Goal: Task Accomplishment & Management: Use online tool/utility

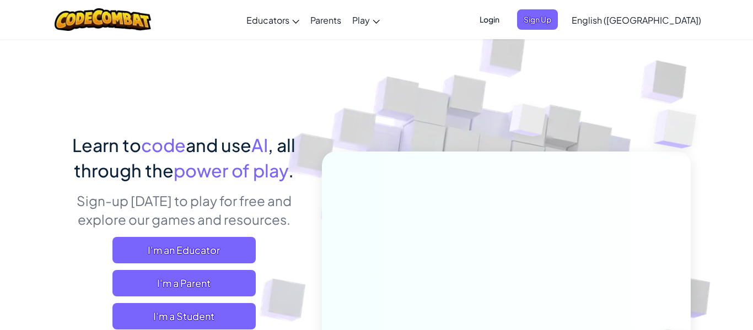
click at [506, 13] on span "Login" at bounding box center [489, 19] width 33 height 20
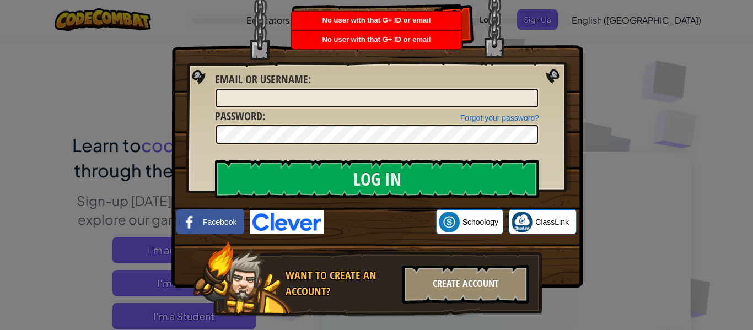
click at [459, 279] on div "Create Account" at bounding box center [466, 284] width 127 height 39
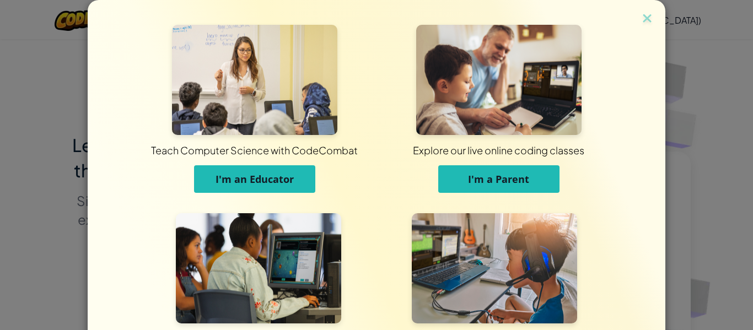
scroll to position [106, 0]
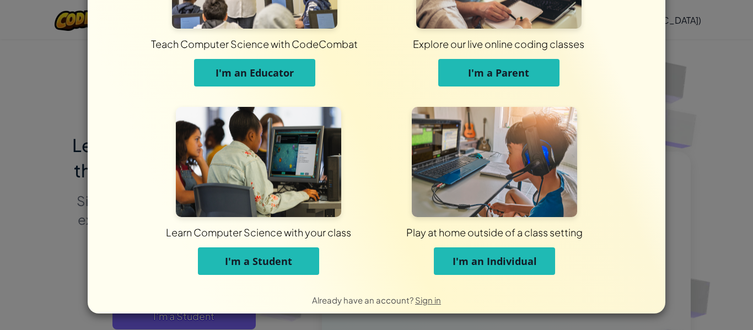
click at [294, 264] on button "I'm a Student" at bounding box center [258, 262] width 121 height 28
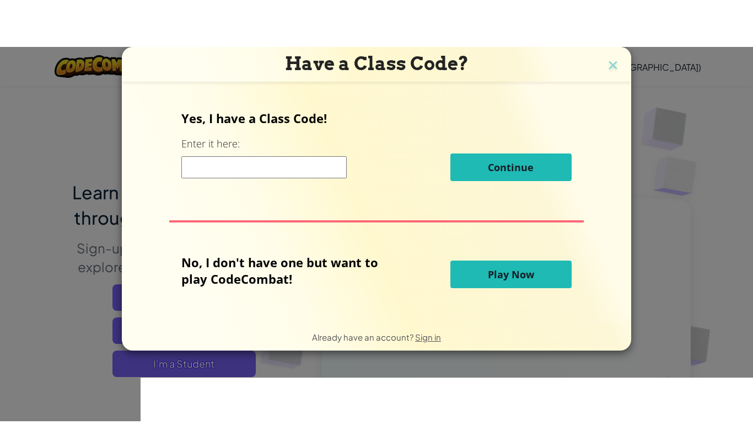
scroll to position [0, 0]
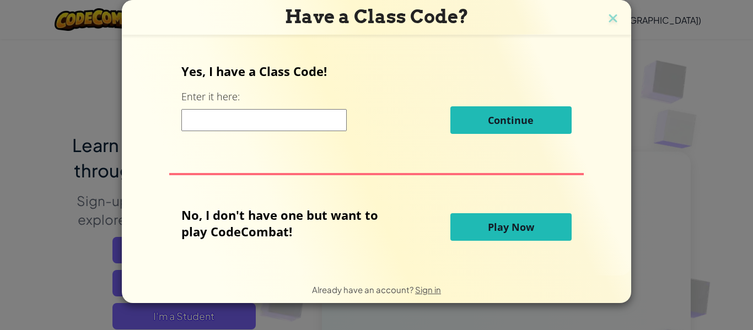
click at [509, 229] on span "Play Now" at bounding box center [511, 227] width 46 height 13
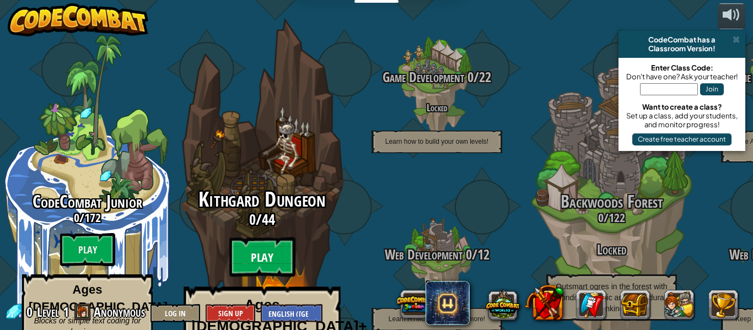
click at [269, 238] on btn "Play" at bounding box center [262, 258] width 66 height 40
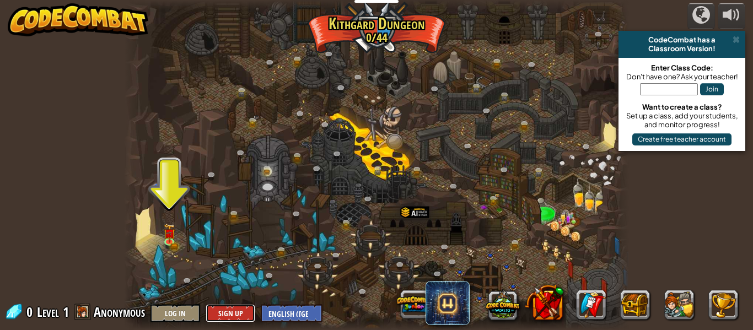
click at [219, 311] on button "Sign Up" at bounding box center [231, 313] width 50 height 18
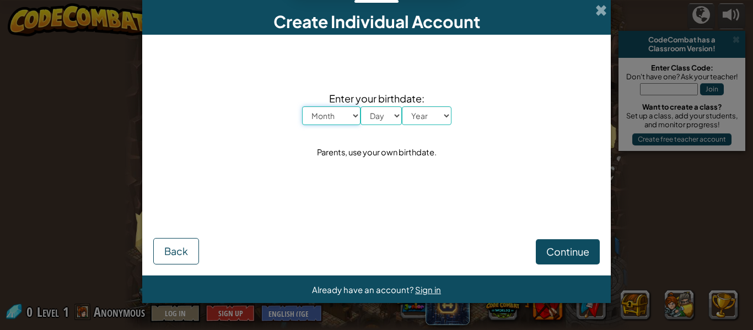
click at [321, 111] on select "Month January February March April May June July August September October Novem…" at bounding box center [331, 115] width 58 height 19
select select "9"
click at [302, 106] on select "Month January February March April May June July August September October Novem…" at bounding box center [331, 115] width 58 height 19
click at [382, 123] on select "Day 1 2 3 4 5 6 7 8 9 10 11 12 13 14 15 16 17 18 19 20 21 22 23 24 25 26 27 28 …" at bounding box center [381, 115] width 41 height 19
select select "7"
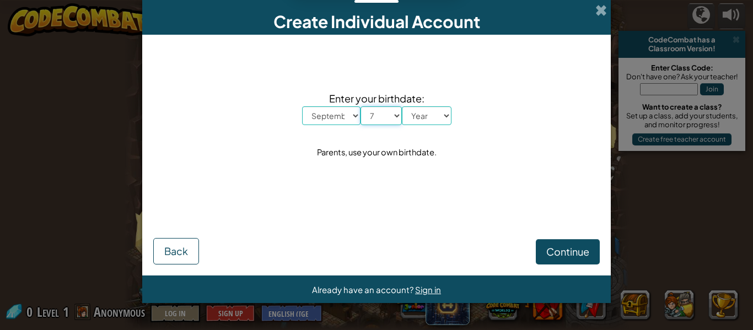
click at [361, 106] on select "Day 1 2 3 4 5 6 7 8 9 10 11 12 13 14 15 16 17 18 19 20 21 22 23 24 25 26 27 28 …" at bounding box center [381, 115] width 41 height 19
click at [421, 106] on select "Year [DATE] 2024 2023 2022 2021 2020 2019 2018 2017 2016 2015 2014 2013 2012 20…" at bounding box center [427, 115] width 50 height 19
select select "2013"
click at [402, 106] on select "Year [DATE] 2024 2023 2022 2021 2020 2019 2018 2017 2016 2015 2014 2013 2012 20…" at bounding box center [427, 115] width 50 height 19
click at [569, 250] on span "Continue" at bounding box center [567, 251] width 43 height 13
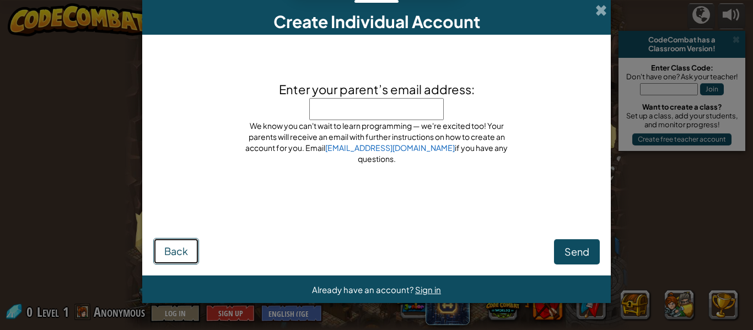
click at [176, 260] on button "Back" at bounding box center [176, 251] width 46 height 26
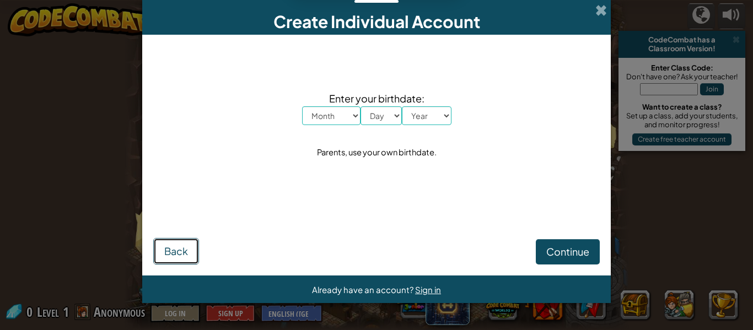
click at [176, 258] on button "Back" at bounding box center [176, 251] width 46 height 26
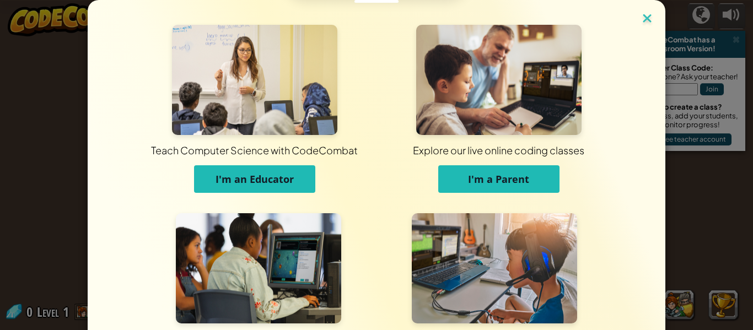
click at [649, 15] on img at bounding box center [647, 19] width 14 height 17
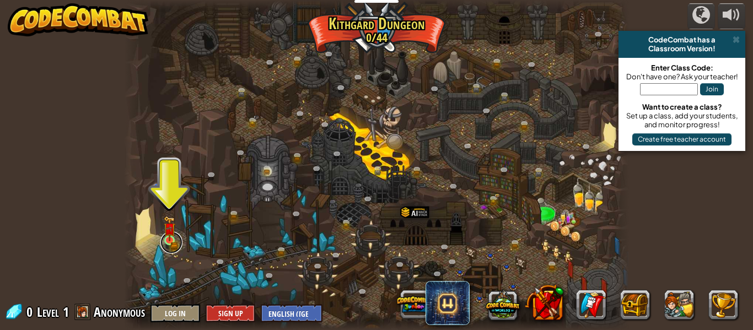
click at [180, 239] on link at bounding box center [171, 243] width 22 height 22
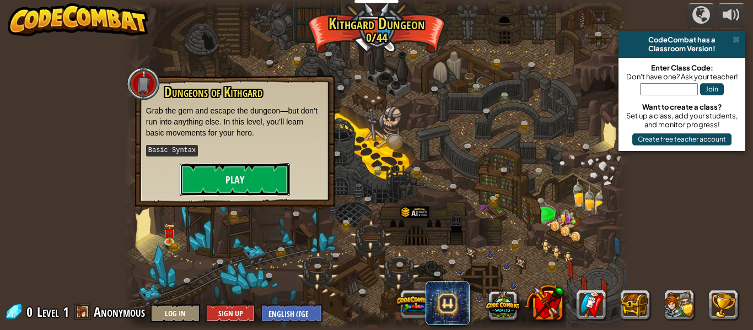
click at [240, 170] on button "Play" at bounding box center [235, 179] width 110 height 33
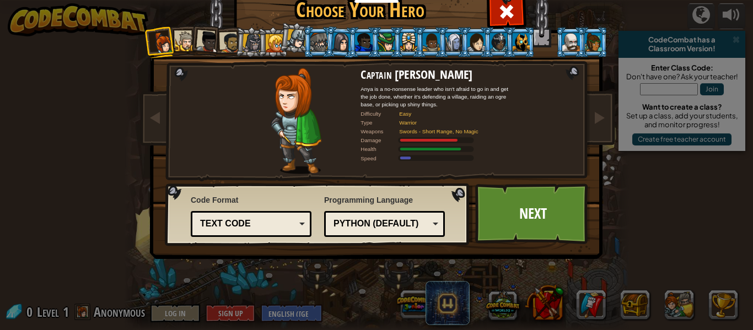
click at [211, 41] on div at bounding box center [208, 42] width 22 height 22
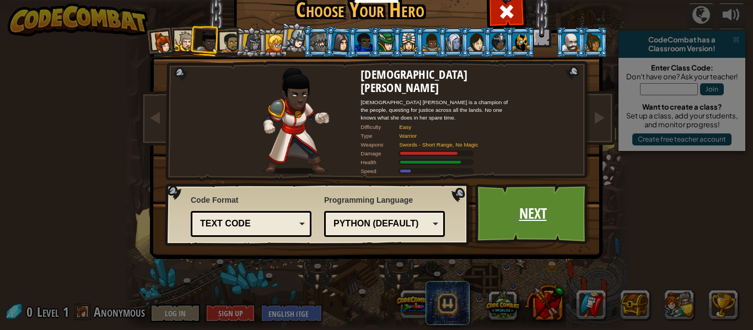
click at [502, 211] on link "Next" at bounding box center [532, 214] width 115 height 61
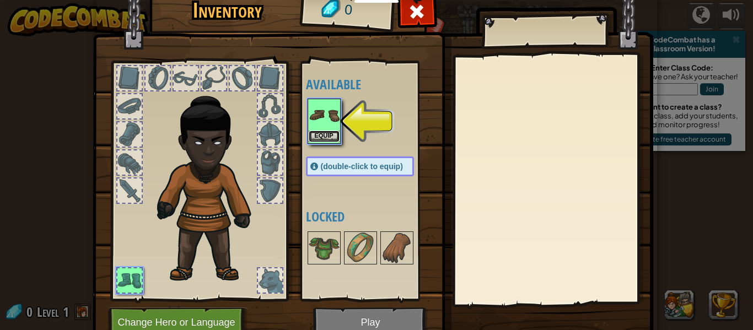
click at [313, 137] on button "Equip" at bounding box center [324, 137] width 31 height 12
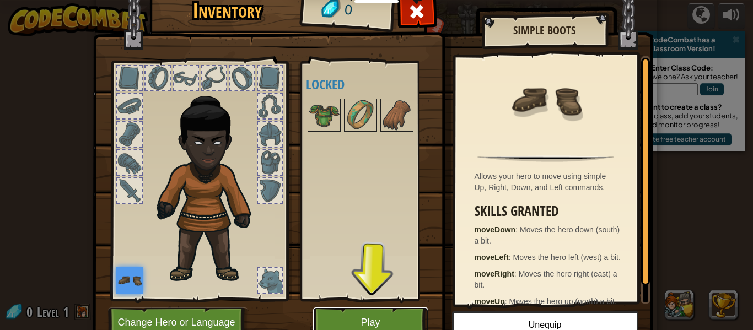
click at [364, 312] on button "Play" at bounding box center [370, 323] width 115 height 30
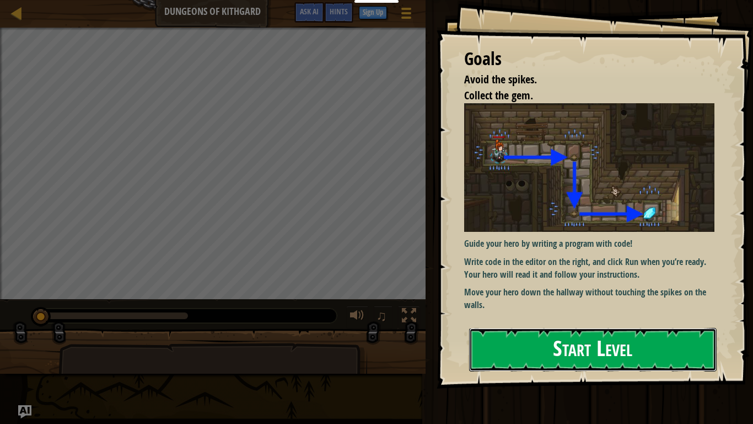
click at [580, 330] on button "Start Level" at bounding box center [593, 350] width 248 height 44
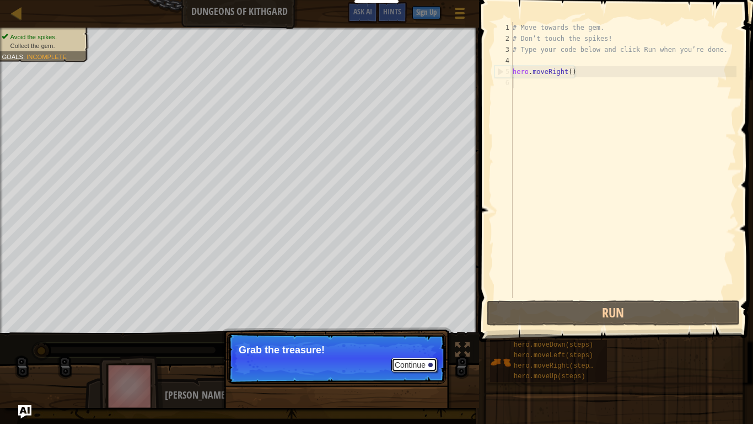
click at [422, 330] on button "Continue" at bounding box center [415, 364] width 46 height 14
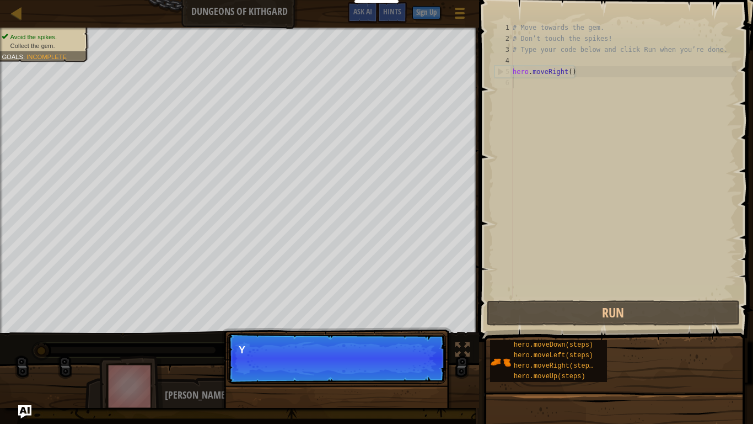
scroll to position [5, 0]
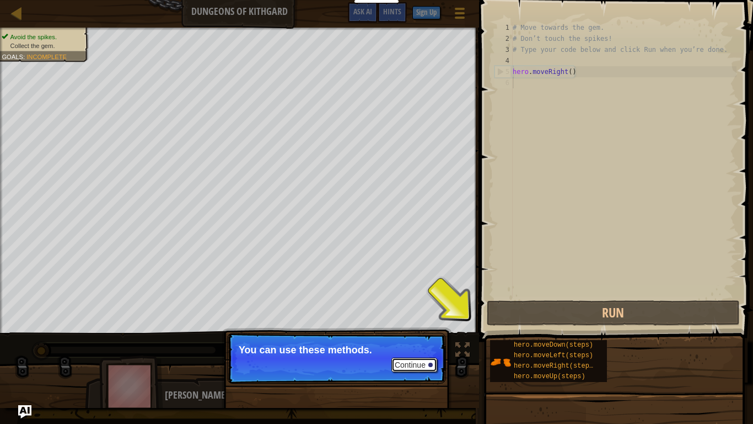
click at [421, 330] on button "Continue" at bounding box center [415, 364] width 46 height 14
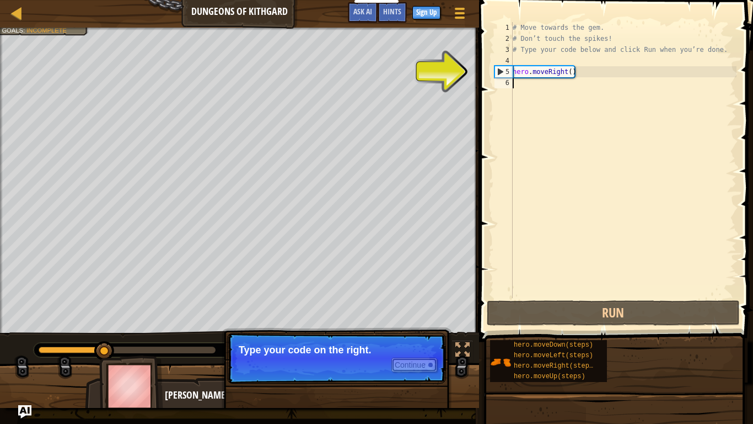
click at [418, 330] on button "Continue" at bounding box center [415, 364] width 46 height 14
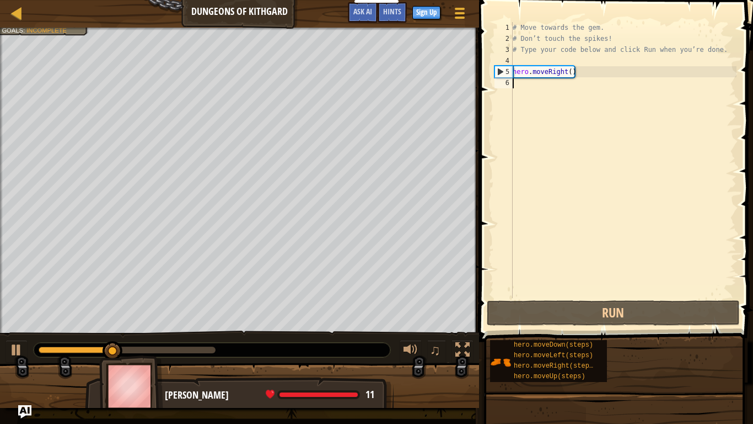
click at [418, 330] on div at bounding box center [239, 389] width 479 height 55
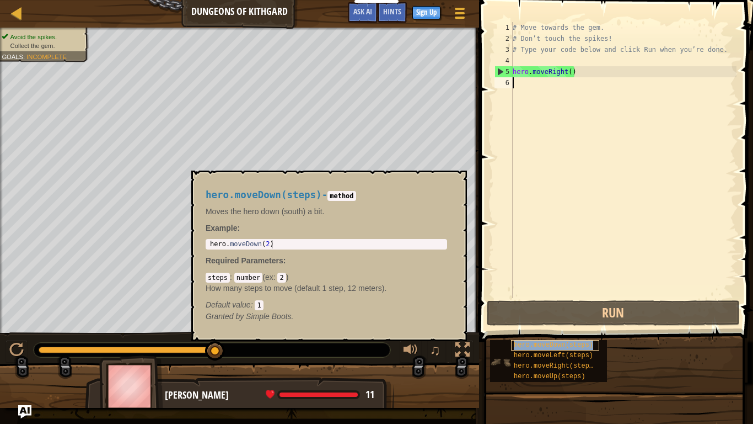
click at [577, 330] on span "hero.moveDown(steps)" at bounding box center [553, 345] width 79 height 8
click at [551, 330] on span "hero.moveDown(steps)" at bounding box center [553, 345] width 79 height 8
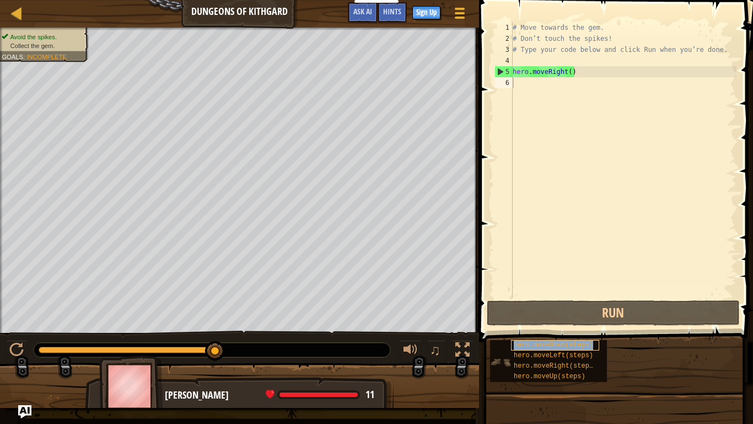
click at [551, 330] on span "hero.moveDown(steps)" at bounding box center [553, 345] width 79 height 8
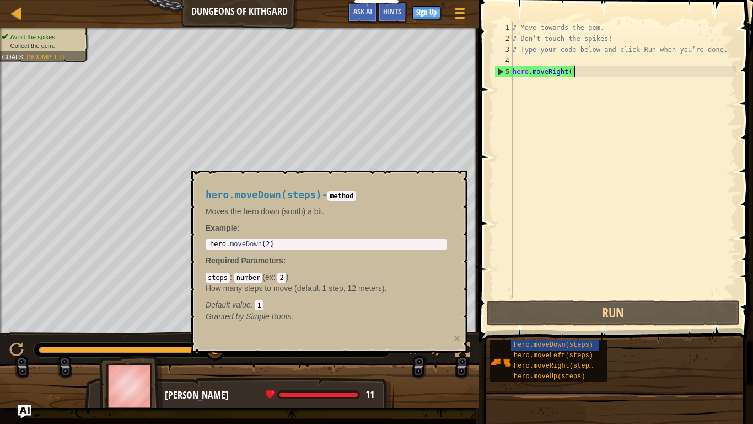
type textarea "hero.moveRight()"
click at [522, 330] on div "hero.moveDown(steps)" at bounding box center [555, 345] width 88 height 10
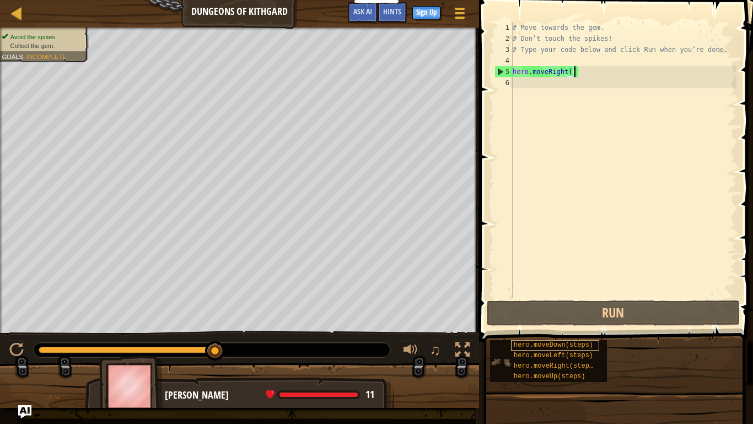
click at [523, 330] on span "hero.moveDown(steps)" at bounding box center [553, 345] width 79 height 8
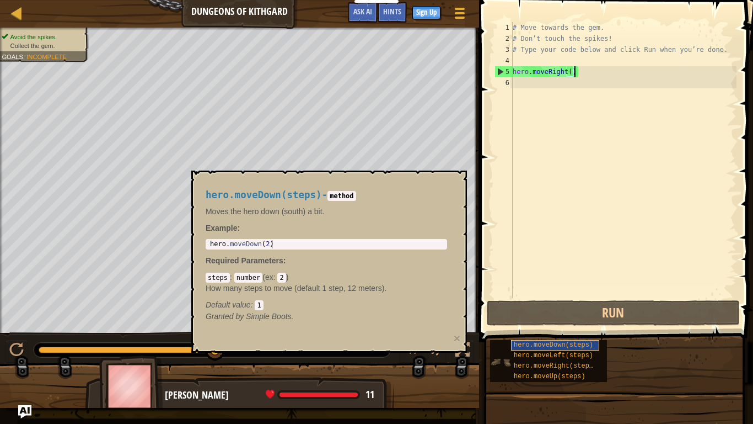
click at [523, 330] on span "hero.moveDown(steps)" at bounding box center [553, 345] width 79 height 8
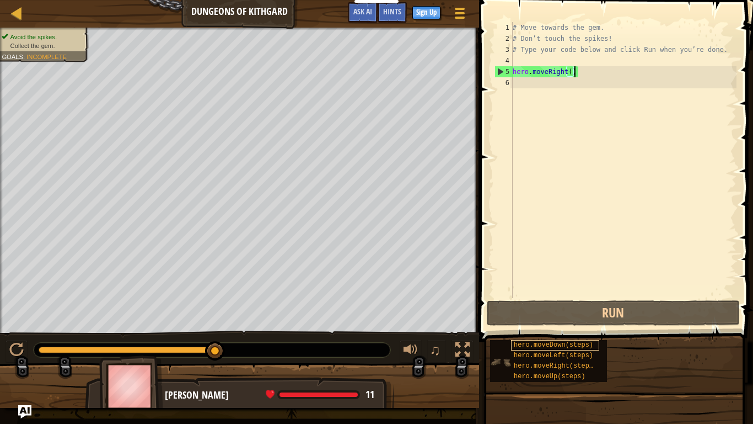
click at [523, 330] on span "hero.moveDown(steps)" at bounding box center [553, 345] width 79 height 8
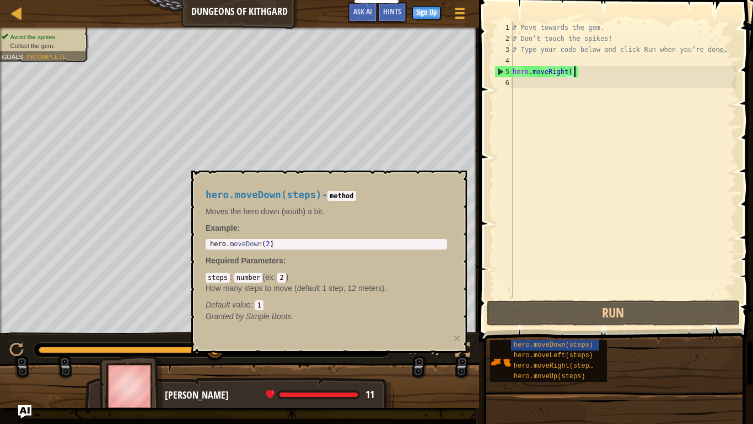
type textarea "hero.moveDown(2)"
click at [288, 244] on div "hero . moveDown ( 2 )" at bounding box center [326, 252] width 237 height 25
click at [302, 297] on div "steps : number ( ex : 2 ) How many steps to move (default 1 step, 12 meters). D…" at bounding box center [327, 290] width 242 height 39
click at [185, 0] on body "Educators Create Free Account School & District Solutions Teacher Toolkit Previ…" at bounding box center [376, 0] width 753 height 0
click at [615, 196] on div "# Move towards the gem. # Don’t touch the spikes! # Type your code below and cl…" at bounding box center [624, 171] width 226 height 298
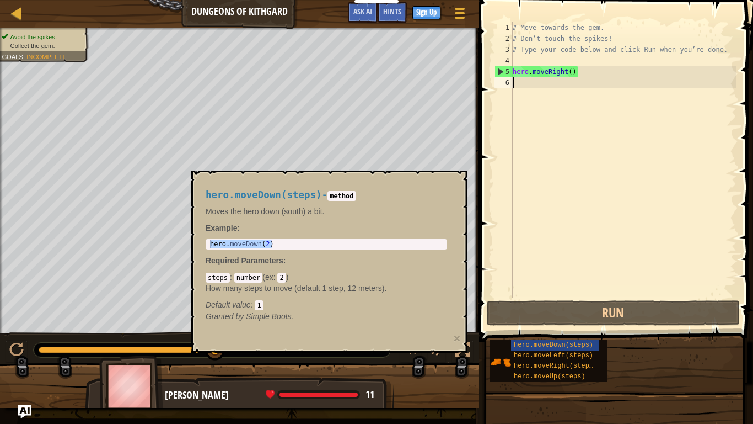
paste textarea "hero.moveDown(2)"
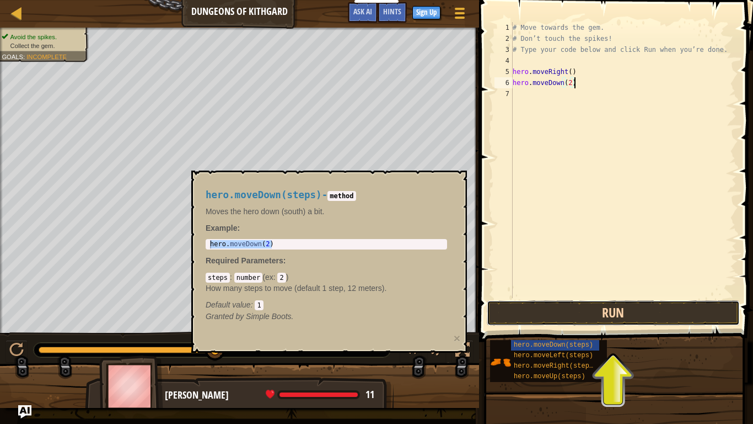
click at [580, 319] on button "Run" at bounding box center [613, 312] width 253 height 25
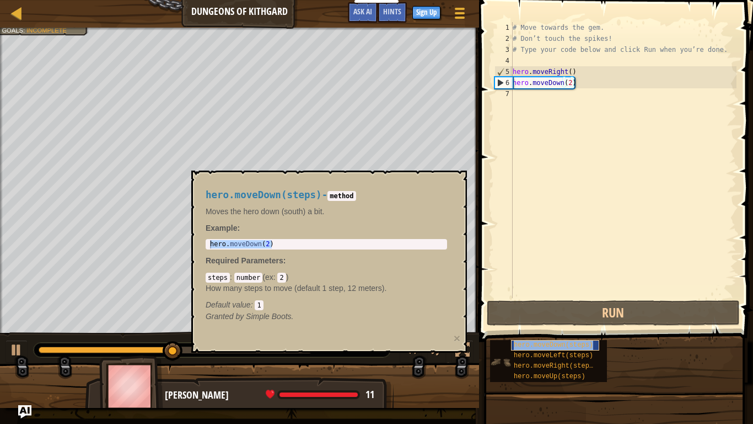
click at [533, 330] on span "hero.moveDown(steps)" at bounding box center [553, 345] width 79 height 8
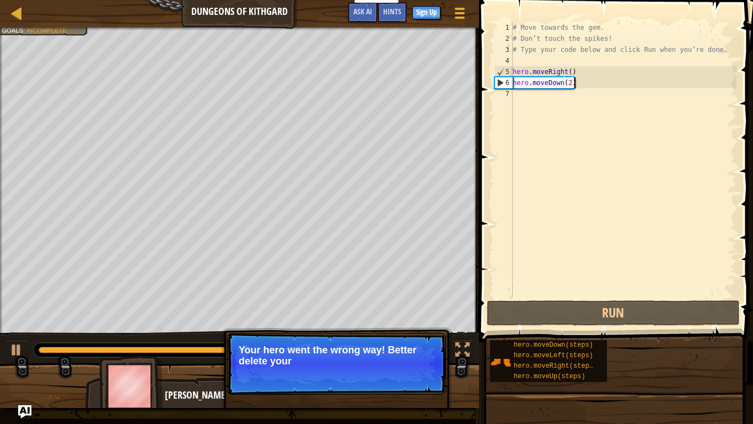
click at [405, 330] on p "Your hero went the wrong way! Better delete your" at bounding box center [337, 355] width 196 height 22
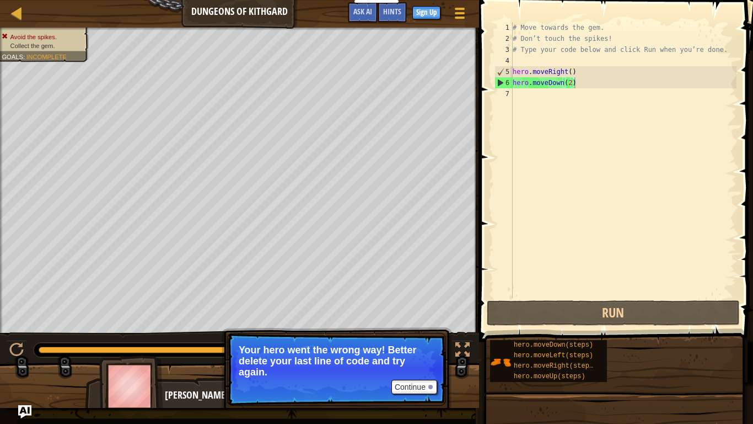
click at [575, 82] on div "# Move towards the gem. # Don’t touch the spikes! # Type your code below and cl…" at bounding box center [624, 171] width 226 height 298
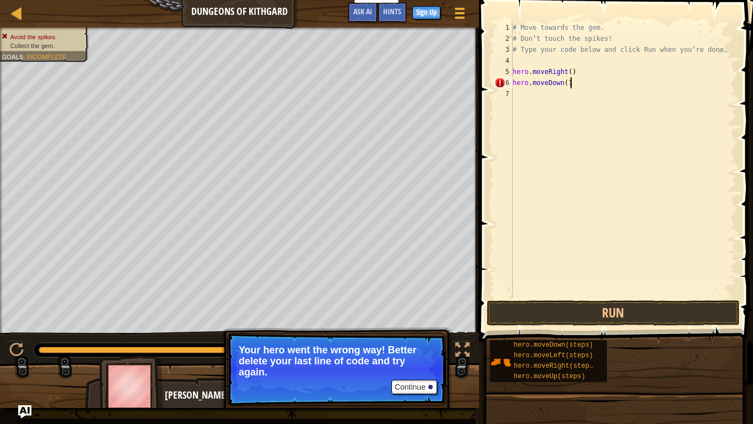
scroll to position [5, 8]
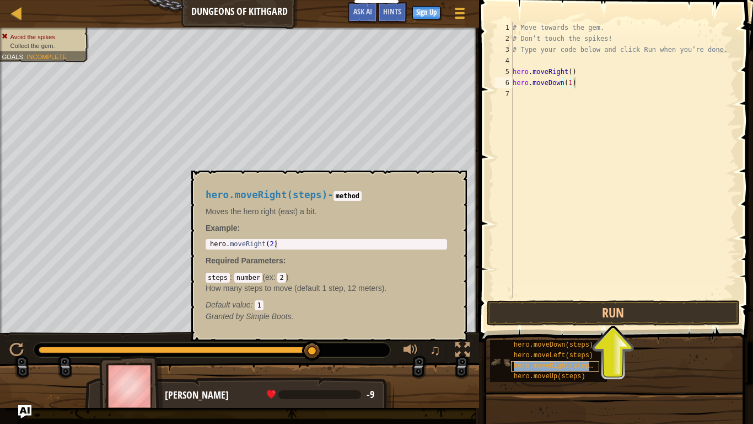
click at [569, 330] on span "hero.moveRight(steps)" at bounding box center [555, 366] width 83 height 8
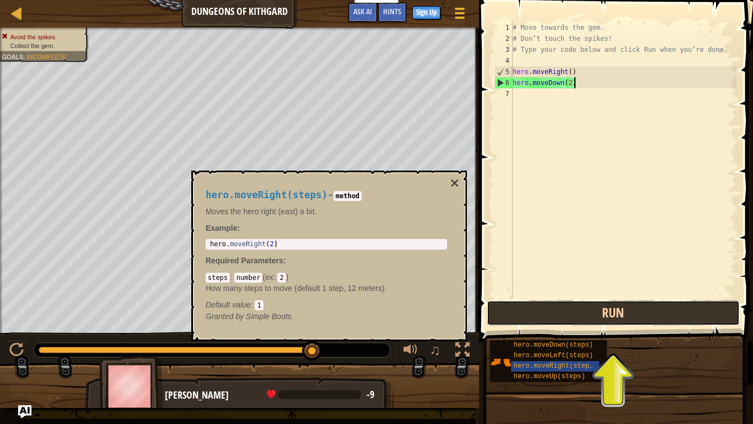
click at [615, 320] on button "Run" at bounding box center [613, 312] width 253 height 25
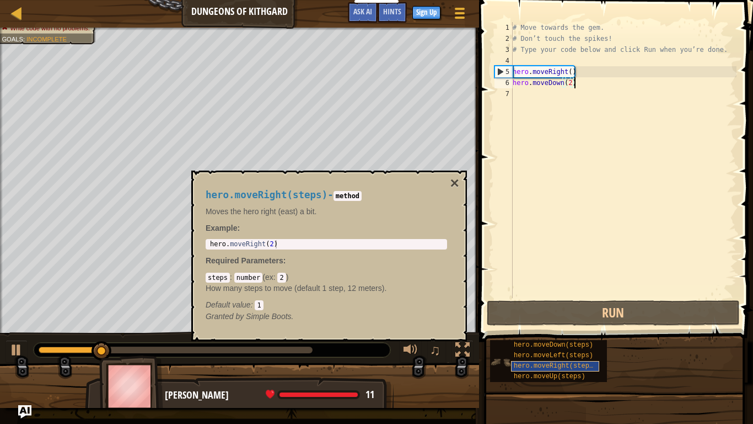
click at [544, 330] on span "hero.moveRight(steps)" at bounding box center [555, 366] width 83 height 8
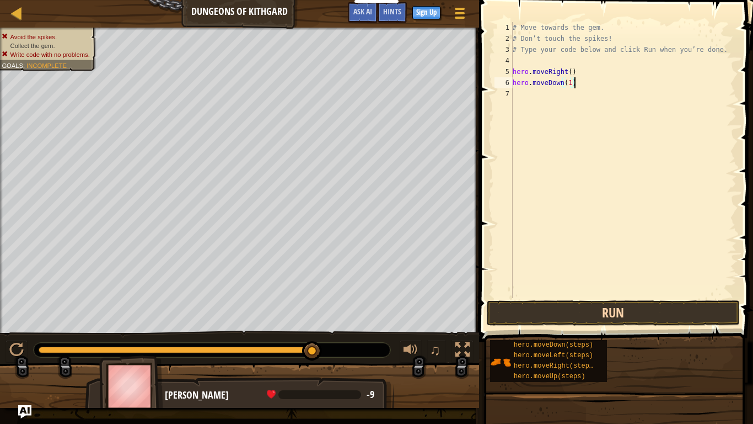
type textarea "hero.moveDown(1)"
click at [655, 312] on button "Run" at bounding box center [613, 312] width 253 height 25
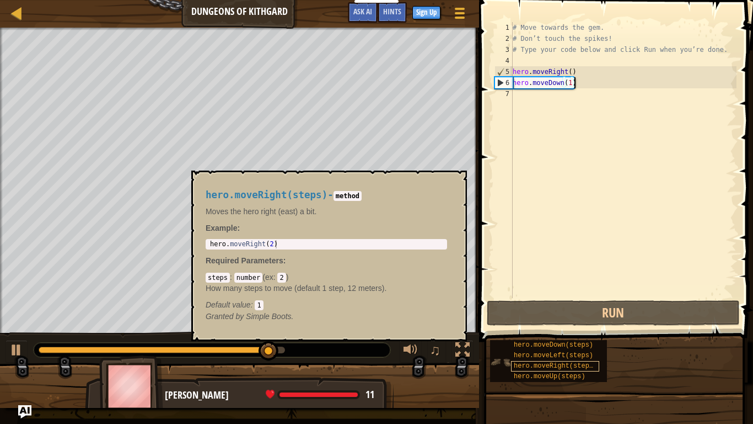
click at [576, 330] on span "hero.moveRight(steps)" at bounding box center [555, 366] width 83 height 8
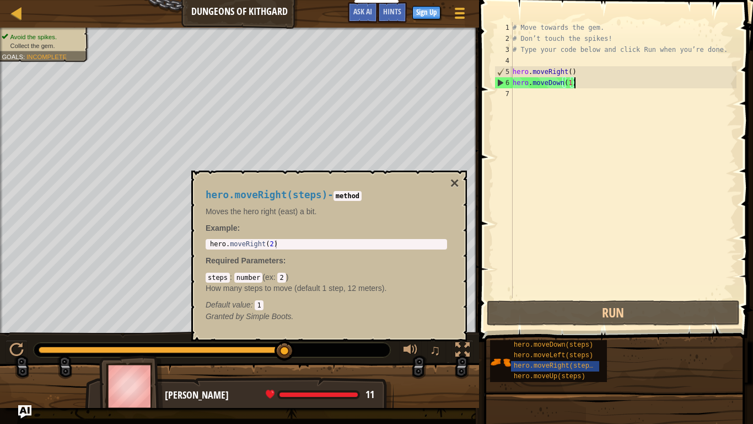
type textarea "hero.moveRight(2)"
drag, startPoint x: 316, startPoint y: 246, endPoint x: 211, endPoint y: 241, distance: 105.4
click at [211, 241] on div "hero . moveRight ( 2 )" at bounding box center [326, 252] width 237 height 25
click at [526, 121] on div "# Move towards the gem. # Don’t touch the spikes! # Type your code below and cl…" at bounding box center [624, 171] width 226 height 298
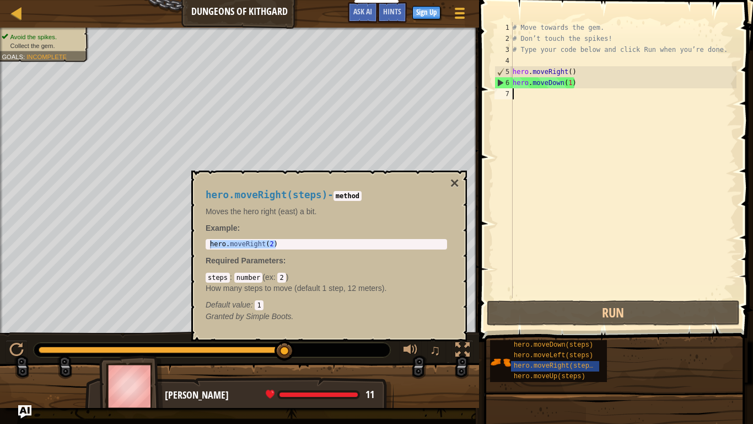
paste textarea "hero.moveRight(2)"
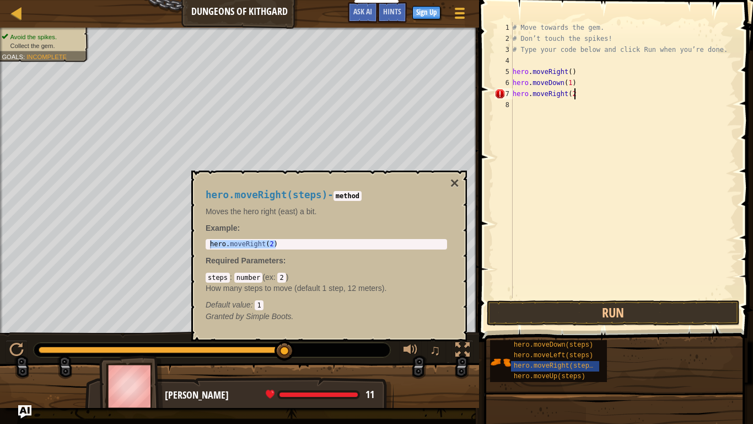
scroll to position [5, 9]
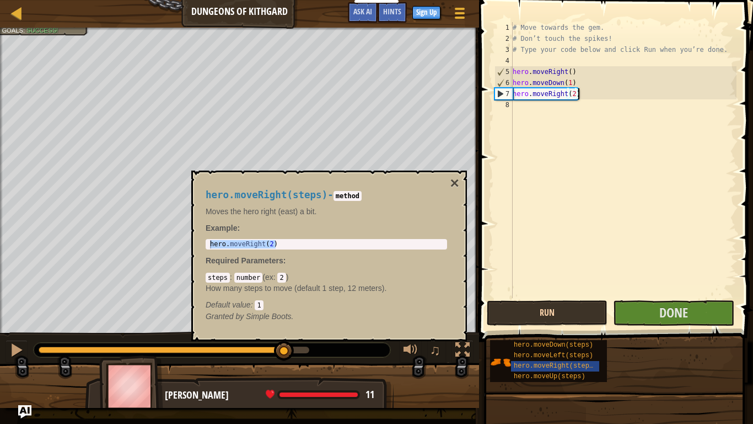
type textarea "hero.moveRight(2)"
click at [603, 314] on button "Run" at bounding box center [547, 312] width 121 height 25
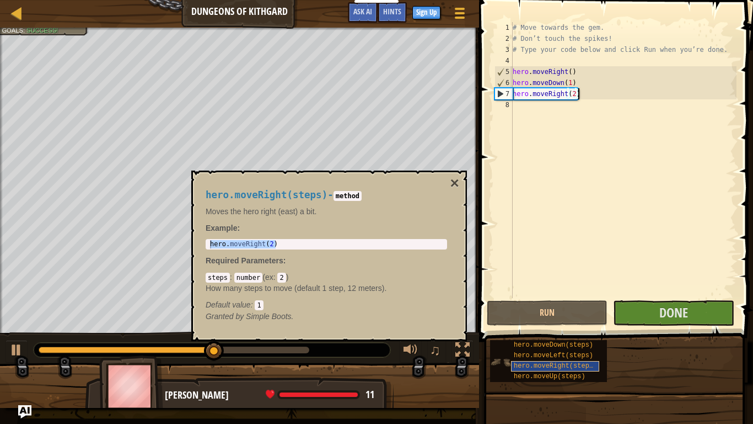
click at [537, 330] on span "hero.moveRight(steps)" at bounding box center [555, 366] width 83 height 8
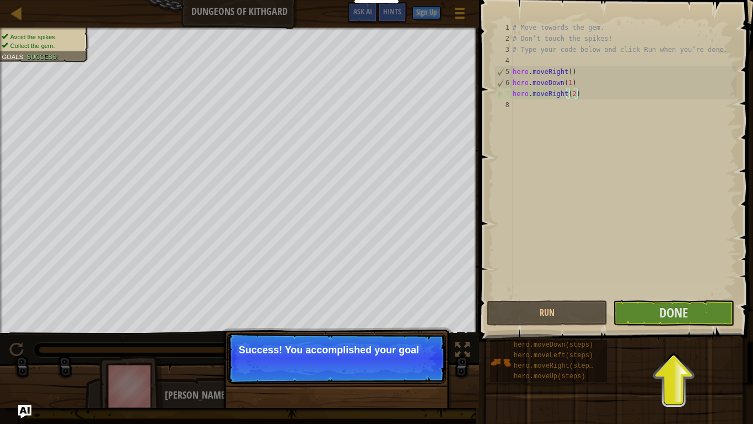
click at [356, 330] on p "Success! You accomplished your goal" at bounding box center [336, 358] width 219 height 51
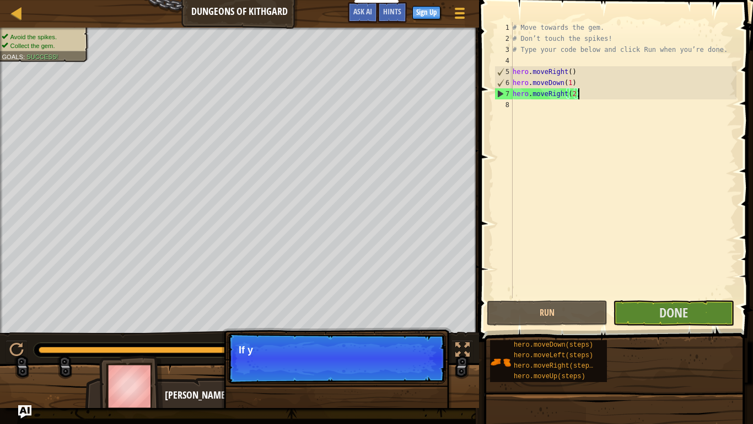
click at [356, 330] on p "Continue If y" at bounding box center [336, 358] width 219 height 51
click at [356, 330] on p "Continue If you're stuck, c" at bounding box center [336, 358] width 219 height 51
click at [356, 330] on p "Continue If you're stuck, click the Hints butto" at bounding box center [336, 358] width 219 height 51
click at [356, 330] on p "Continue If you're stuck, click the Hints button!" at bounding box center [336, 358] width 219 height 51
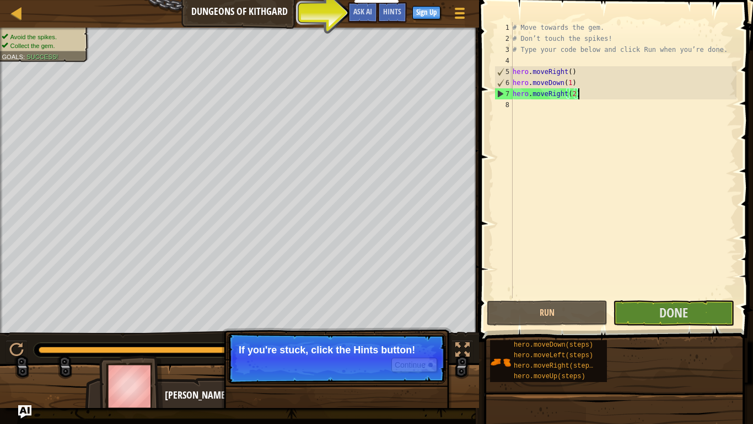
click at [356, 330] on p "Continue If you're stuck, click the Hints button!" at bounding box center [336, 358] width 219 height 51
click at [421, 330] on button "Continue" at bounding box center [415, 364] width 46 height 14
click at [421, 330] on button at bounding box center [411, 351] width 22 height 23
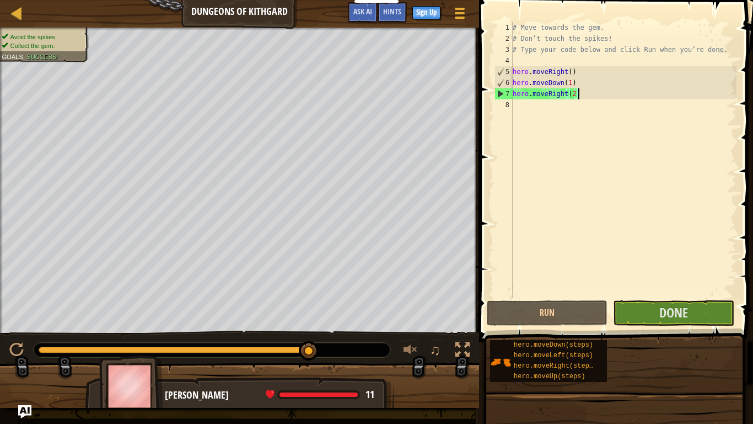
click at [421, 330] on button at bounding box center [411, 351] width 22 height 23
click at [714, 315] on button "Done" at bounding box center [673, 312] width 121 height 25
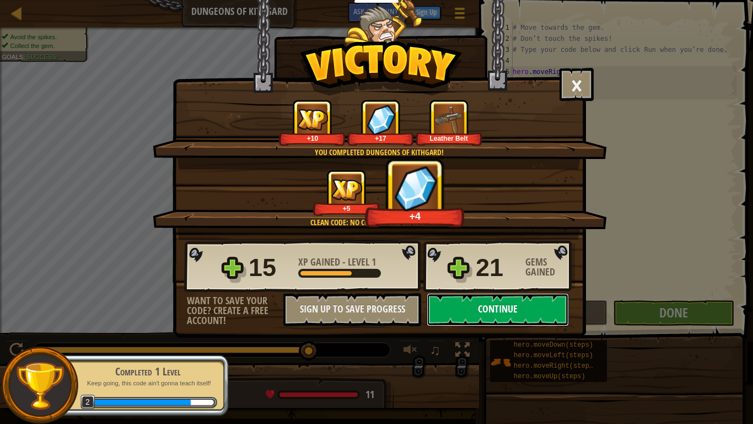
click at [556, 304] on button "Continue" at bounding box center [498, 309] width 142 height 33
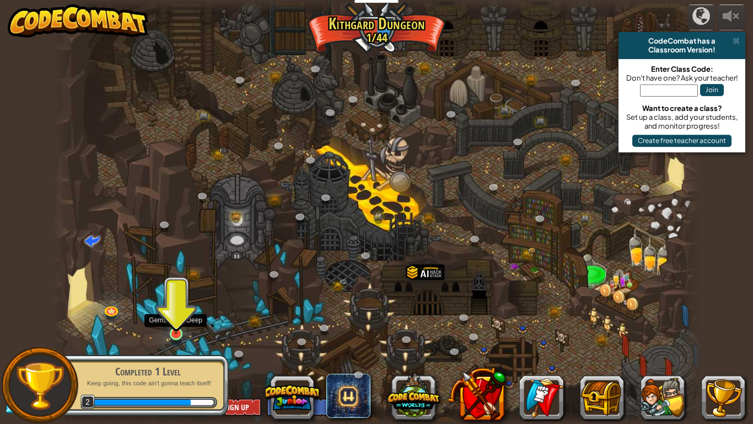
click at [176, 330] on img at bounding box center [176, 315] width 17 height 37
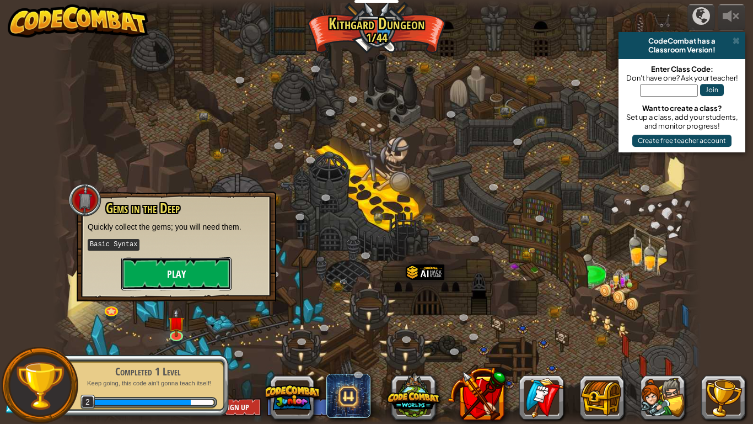
click at [146, 266] on button "Play" at bounding box center [176, 273] width 110 height 33
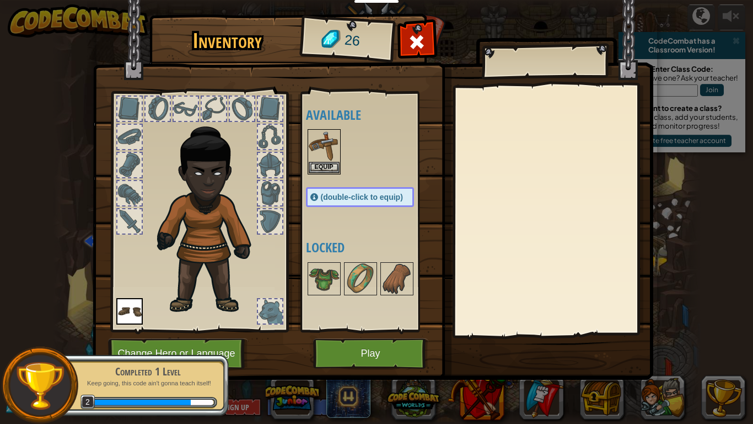
click at [324, 179] on div "Available Equip Equip (double-click to equip) Locked" at bounding box center [371, 212] width 130 height 230
click at [317, 167] on button "Equip" at bounding box center [324, 167] width 31 height 12
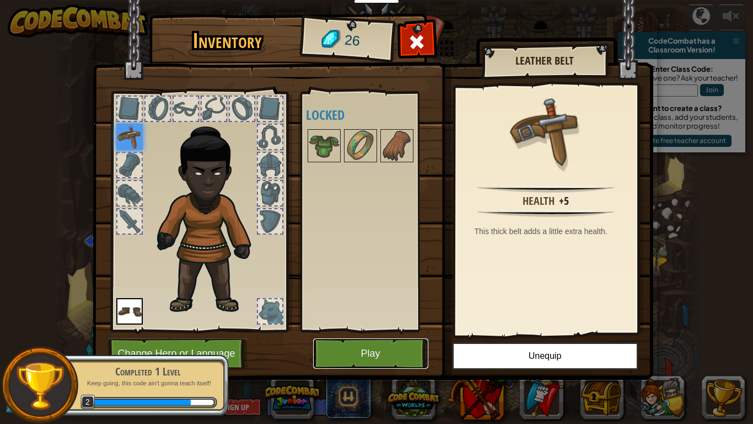
click at [375, 330] on button "Play" at bounding box center [370, 353] width 115 height 30
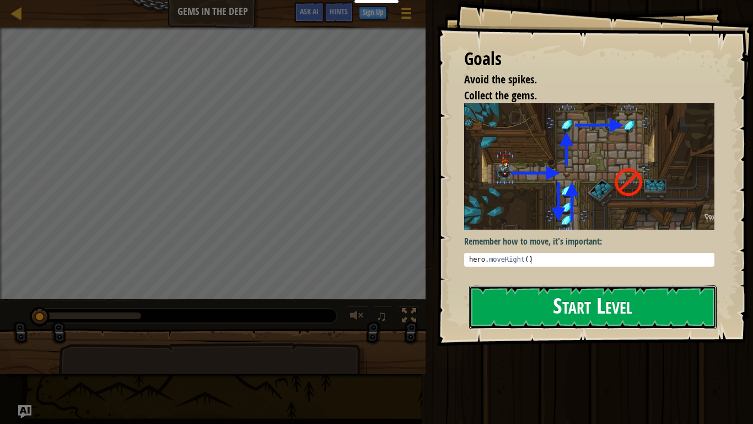
click at [612, 324] on button "Start Level" at bounding box center [593, 307] width 248 height 44
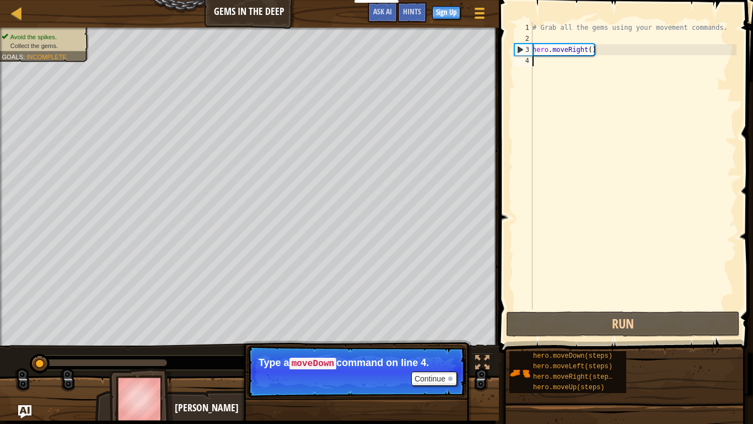
click at [429, 330] on p "Continue Type a moveDown command on line 4." at bounding box center [356, 371] width 219 height 52
click at [430, 330] on button "Continue" at bounding box center [434, 378] width 46 height 14
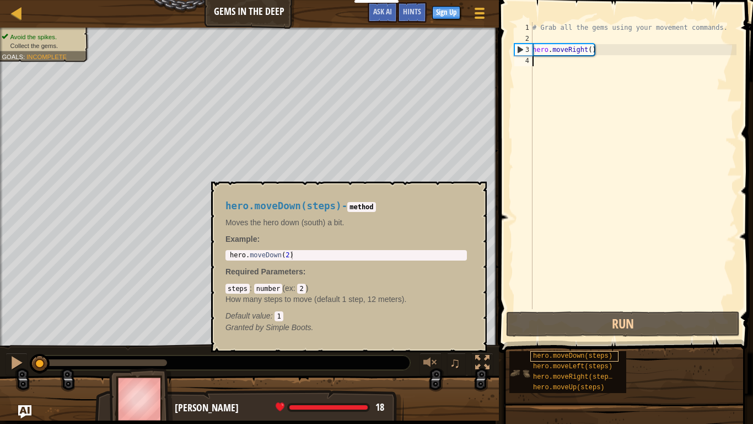
click at [587, 330] on span "hero.moveDown(steps)" at bounding box center [572, 356] width 79 height 8
type textarea "hero.moveDown(2)"
drag, startPoint x: 310, startPoint y: 253, endPoint x: 222, endPoint y: 249, distance: 88.3
click at [222, 249] on div "hero.moveDown(steps) - method Moves the hero down (south) a bit. Example : hero…" at bounding box center [346, 266] width 257 height 153
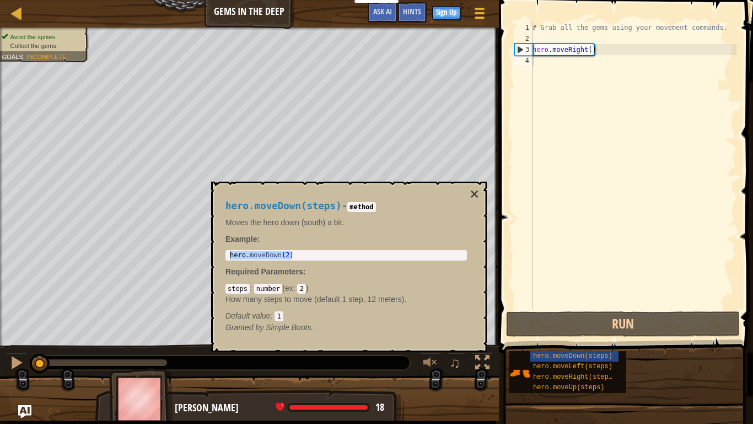
click at [545, 79] on div "# Grab all the gems using your movement commands. hero . moveRight ( )" at bounding box center [633, 176] width 206 height 309
paste textarea "hero.moveRight(2)"
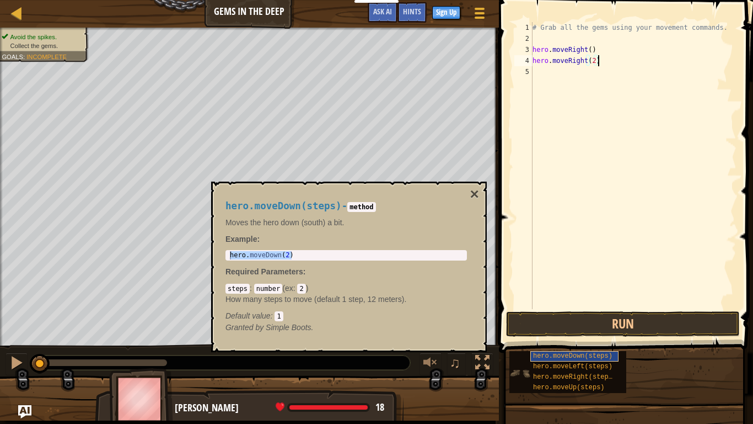
click at [565, 330] on span "hero.moveDown(steps)" at bounding box center [572, 356] width 79 height 8
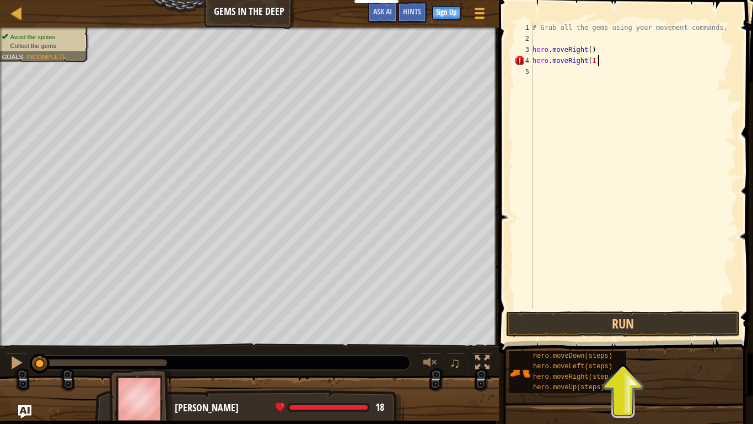
scroll to position [5, 9]
click at [529, 330] on button "Run" at bounding box center [623, 323] width 234 height 25
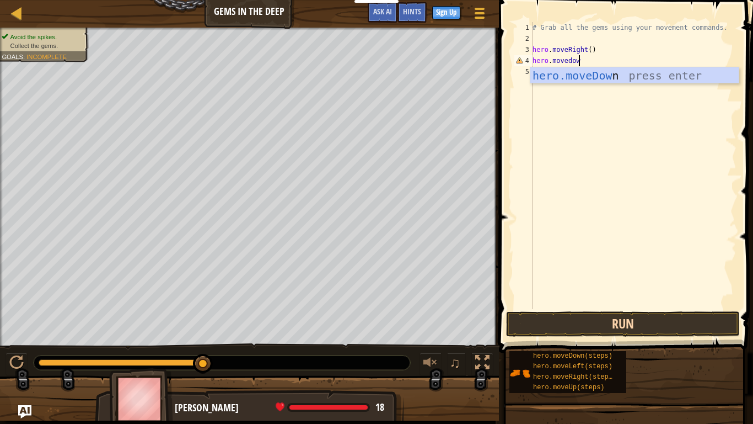
scroll to position [5, 7]
type textarea "hero.moveDown"
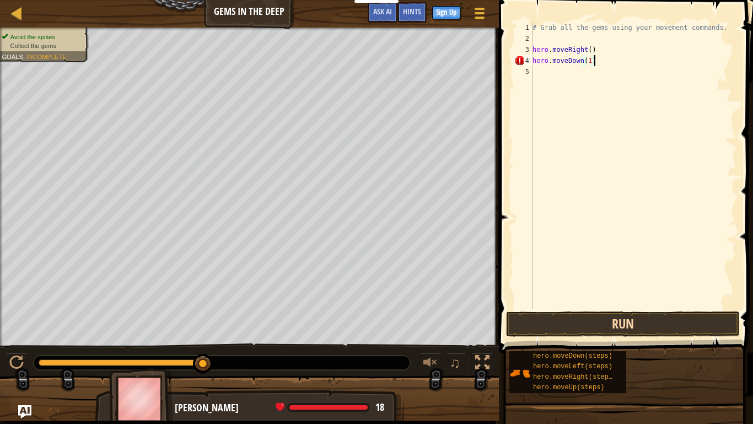
scroll to position [5, 8]
type textarea "hero.moveDown(1)"
click at [583, 320] on button "Run" at bounding box center [623, 323] width 234 height 25
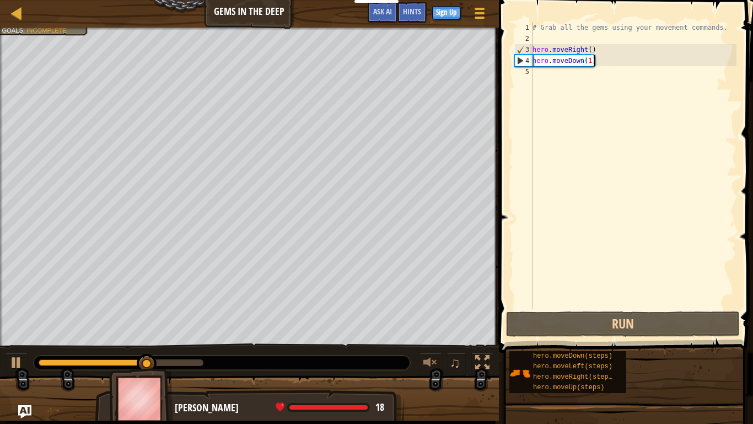
click at [557, 75] on div "# Grab all the gems using your movement commands. hero . moveRight ( ) hero . m…" at bounding box center [633, 176] width 206 height 309
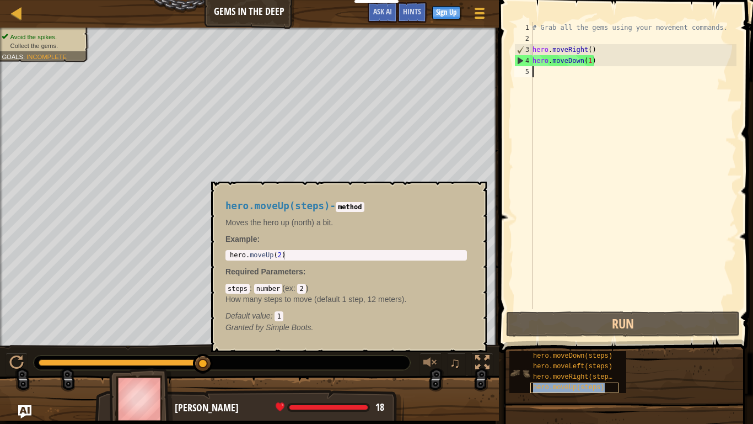
click at [589, 330] on span "hero.moveUp(steps)" at bounding box center [569, 387] width 72 height 8
type textarea "hero.moveUp(2)"
click at [349, 253] on div "hero . moveUp ( 2 )" at bounding box center [346, 263] width 237 height 25
click at [292, 258] on div "hero . moveUp ( 2 )" at bounding box center [346, 255] width 237 height 8
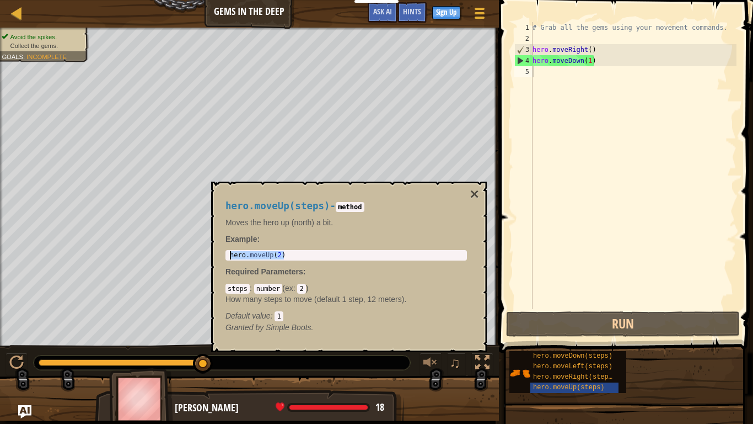
click at [210, 0] on body "Educators Create Free Account School & District Solutions Teacher Toolkit Previ…" at bounding box center [376, 0] width 753 height 0
click at [539, 74] on div "# Grab all the gems using your movement commands. hero . moveRight ( ) hero . m…" at bounding box center [633, 176] width 206 height 309
paste textarea "hero.moveUp(2)"
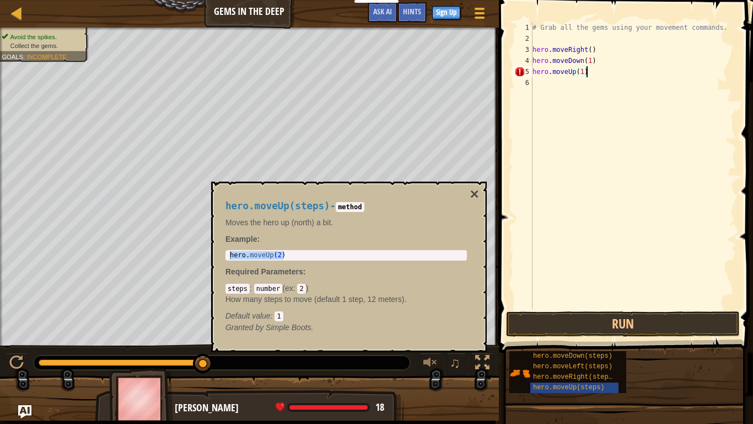
scroll to position [5, 7]
type textarea "hero.moveUp(1)"
click at [470, 196] on button "×" at bounding box center [474, 193] width 9 height 15
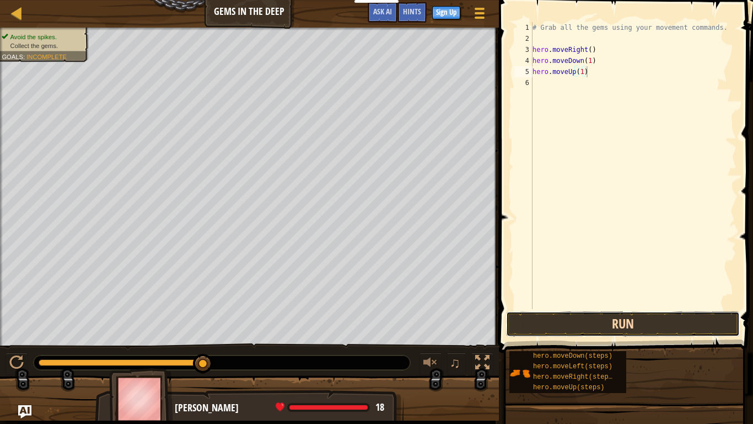
click at [561, 326] on button "Run" at bounding box center [623, 323] width 234 height 25
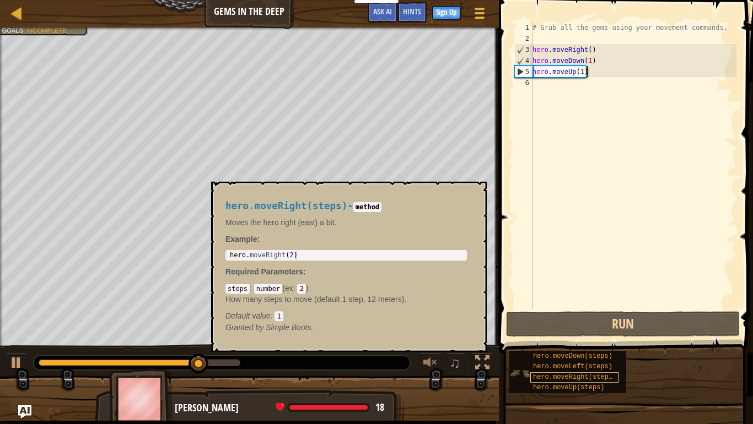
click at [596, 330] on span "hero.moveRight(steps)" at bounding box center [574, 377] width 83 height 8
click at [550, 100] on div "# Grab all the gems using your movement commands. hero . moveRight ( ) hero . m…" at bounding box center [633, 176] width 206 height 309
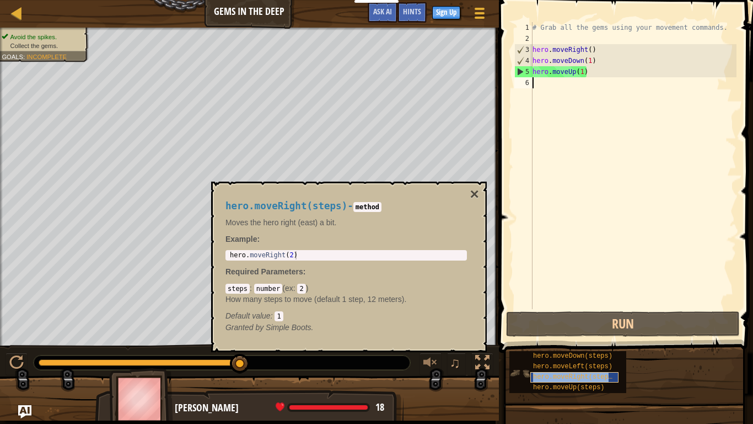
click at [544, 330] on span "hero.moveRight(steps)" at bounding box center [574, 377] width 83 height 8
click at [548, 330] on div "hero.moveUp(steps)" at bounding box center [574, 387] width 88 height 10
click at [543, 330] on span "hero.moveRight(steps)" at bounding box center [574, 377] width 83 height 8
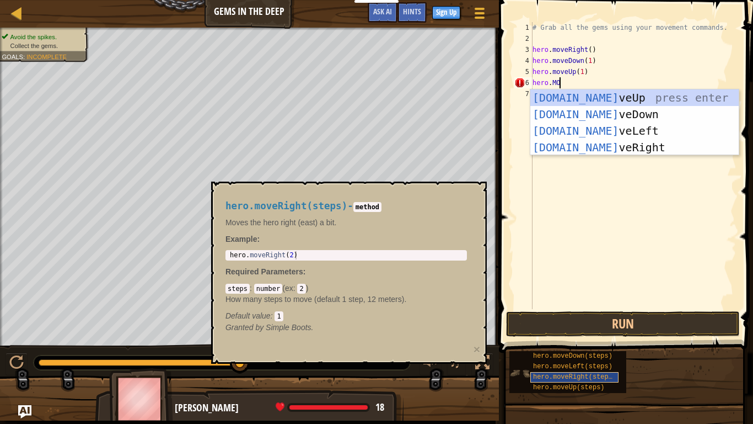
scroll to position [5, 3]
type textarea "[DOMAIN_NAME]"
click at [585, 148] on div "[DOMAIN_NAME] veUp press enter [DOMAIN_NAME] veDown press enter [DOMAIN_NAME] v…" at bounding box center [634, 138] width 208 height 99
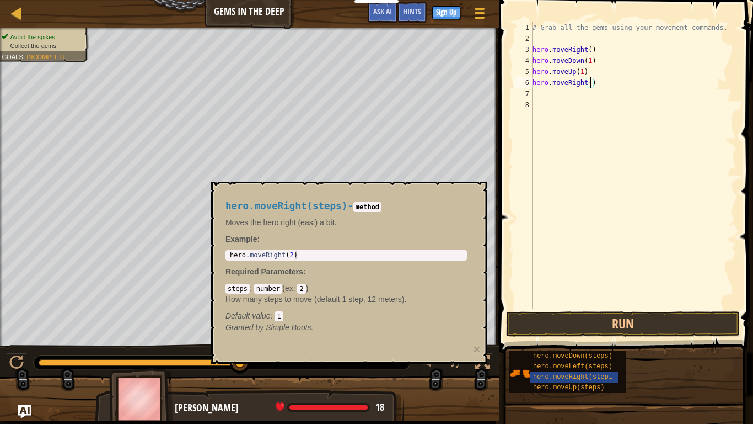
scroll to position [5, 9]
type textarea "hero.moveRight(1)"
click at [557, 330] on span "hero.moveRight(steps)" at bounding box center [574, 377] width 83 height 8
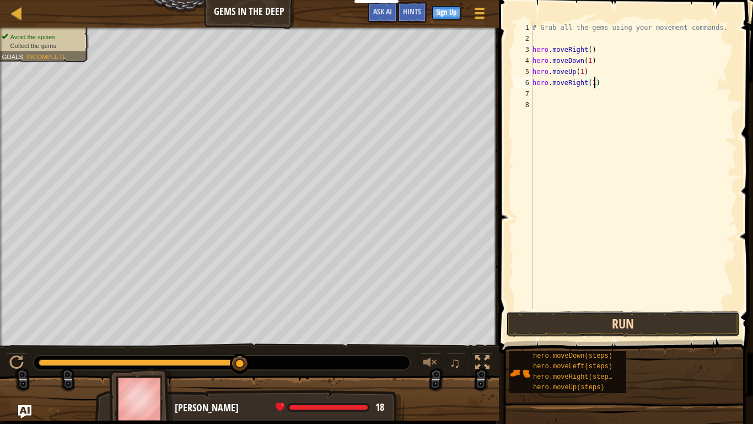
click at [558, 317] on button "Run" at bounding box center [623, 323] width 234 height 25
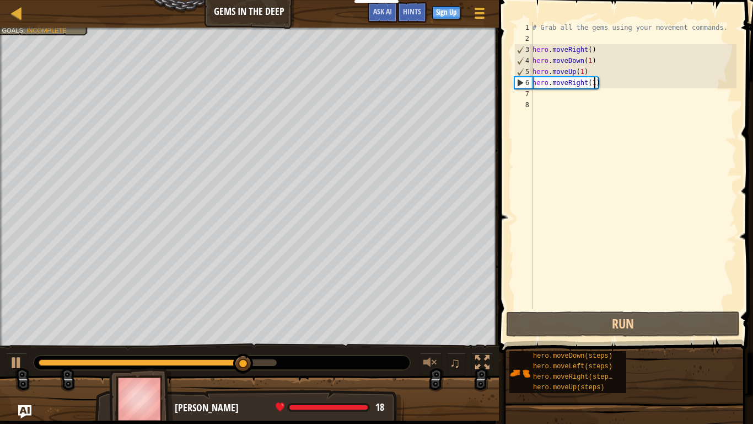
click at [560, 110] on div "# Grab all the gems using your movement commands. hero . moveRight ( ) hero . m…" at bounding box center [633, 176] width 206 height 309
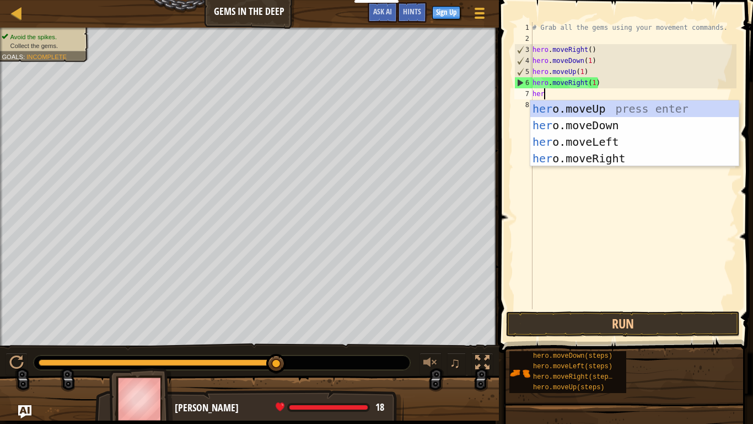
scroll to position [5, 2]
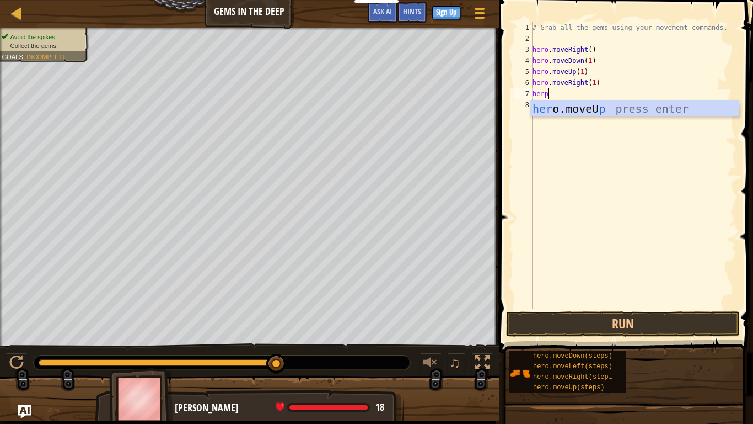
type textarea "her"
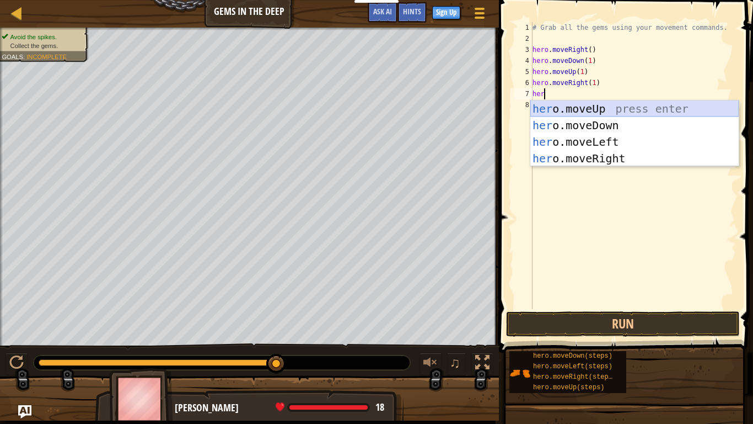
scroll to position [5, 0]
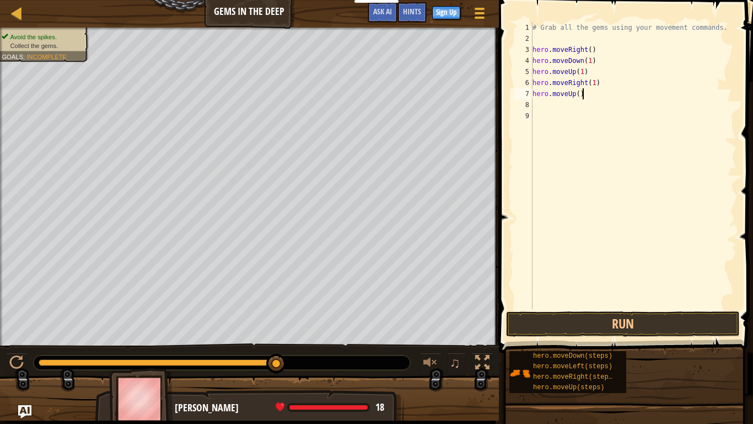
click at [599, 99] on div "# Grab all the gems using your movement commands. hero . moveRight ( ) hero . m…" at bounding box center [633, 176] width 206 height 309
type textarea "hero.moveUp(1)"
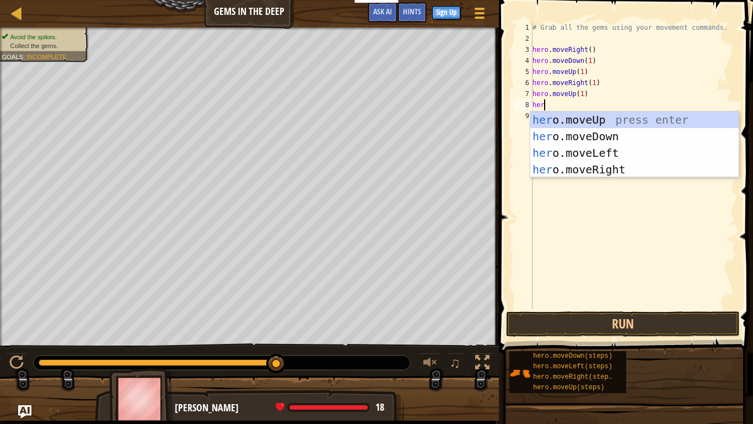
type textarea "hero"
click at [581, 152] on div "hero .moveUp press enter hero .moveDown press enter hero .moveLeft press enter …" at bounding box center [634, 160] width 208 height 99
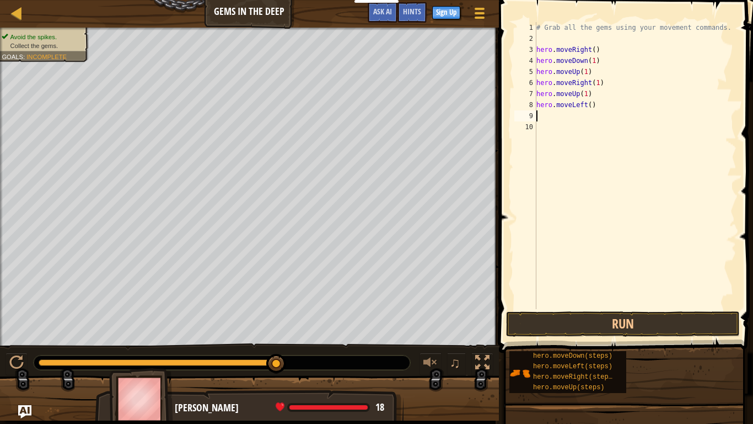
scroll to position [5, 0]
click at [591, 111] on div "# Grab all the gems using your movement commands. hero . moveRight ( ) hero . m…" at bounding box center [635, 176] width 202 height 309
type textarea "1"
type textarea "hero.moveLeft(1)"
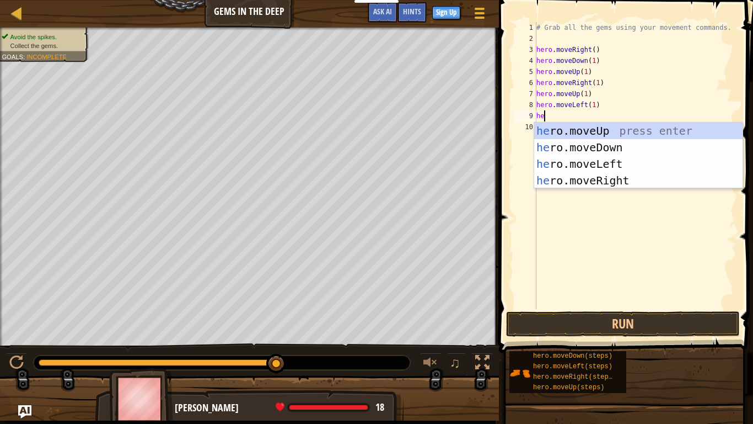
type textarea "her"
click at [624, 175] on div "her o.moveUp press enter her o.moveDown press enter her o.moveLeft press enter …" at bounding box center [638, 171] width 208 height 99
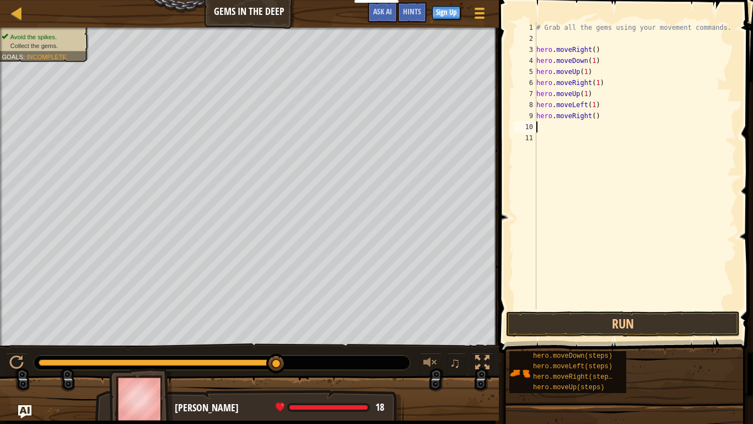
click at [594, 117] on div "# Grab all the gems using your movement commands. hero . moveRight ( ) hero . m…" at bounding box center [635, 176] width 202 height 309
type textarea "hero.moveRight(1)"
click at [632, 330] on button "Run" at bounding box center [623, 323] width 234 height 25
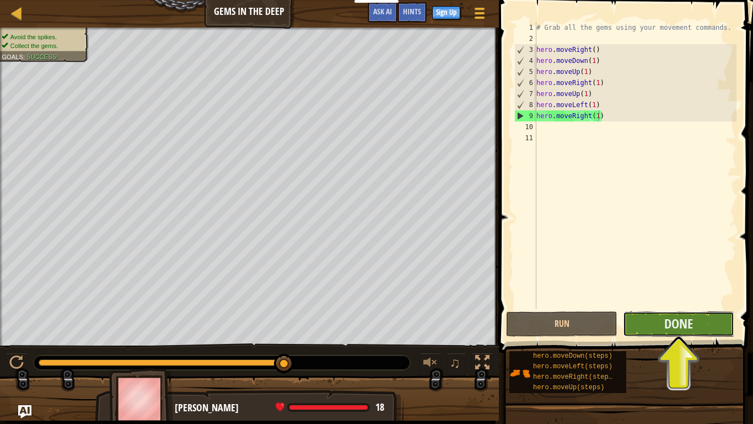
click at [642, 324] on button "Done" at bounding box center [678, 323] width 111 height 25
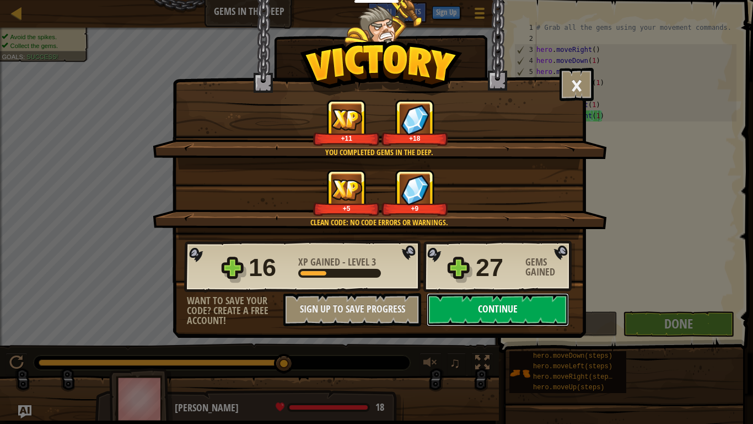
click at [529, 307] on button "Continue" at bounding box center [498, 309] width 142 height 33
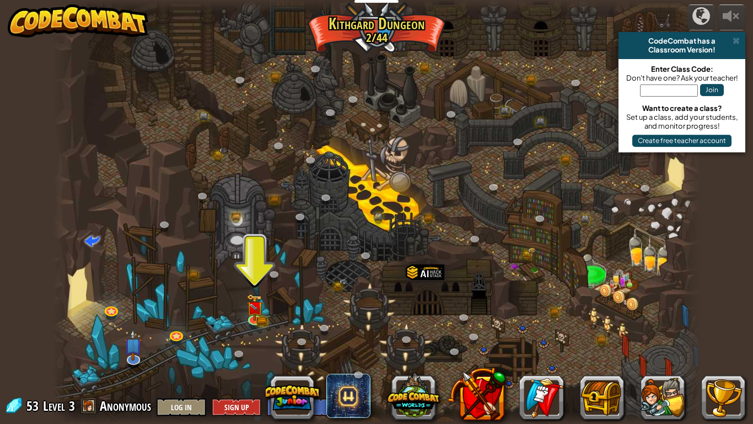
click at [240, 310] on div at bounding box center [377, 212] width 648 height 424
click at [250, 312] on img at bounding box center [254, 300] width 17 height 36
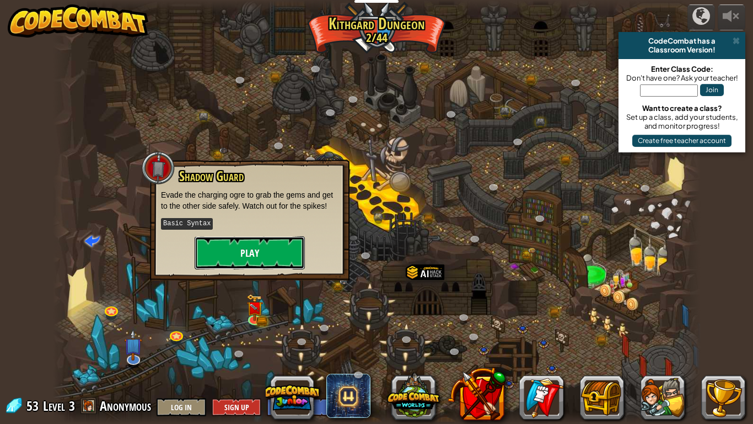
click at [242, 251] on button "Play" at bounding box center [250, 252] width 110 height 33
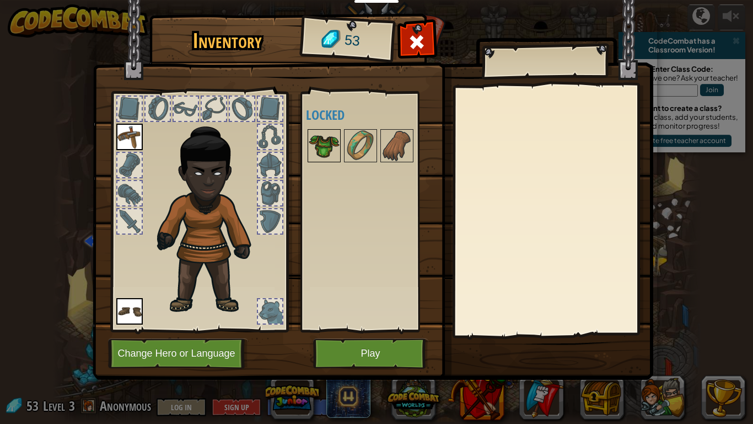
click at [322, 150] on img at bounding box center [324, 145] width 31 height 31
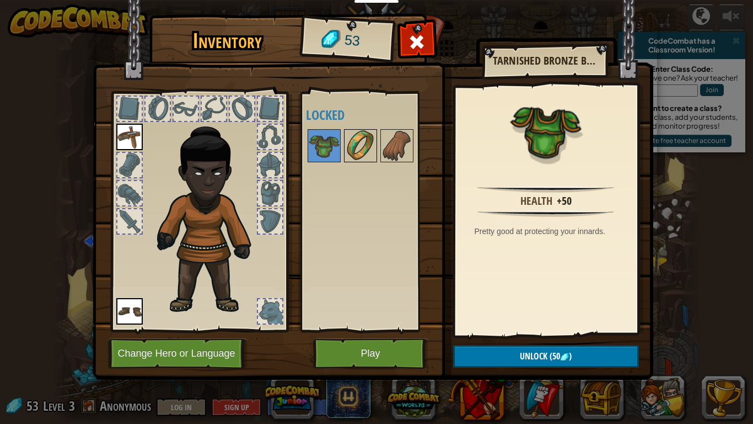
click at [347, 149] on img at bounding box center [360, 145] width 31 height 31
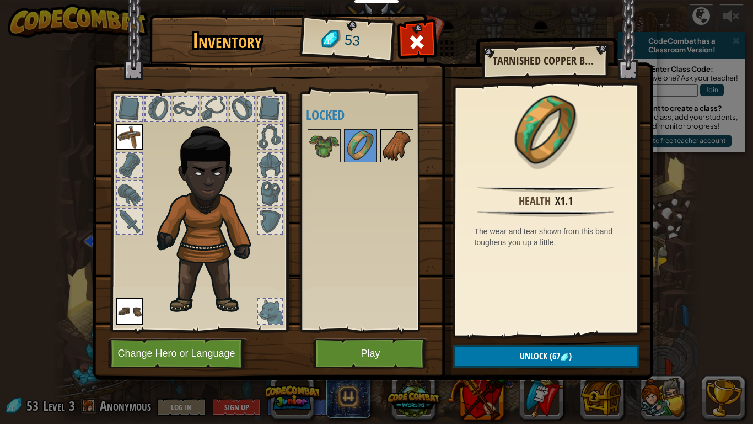
click at [382, 152] on img at bounding box center [397, 145] width 31 height 31
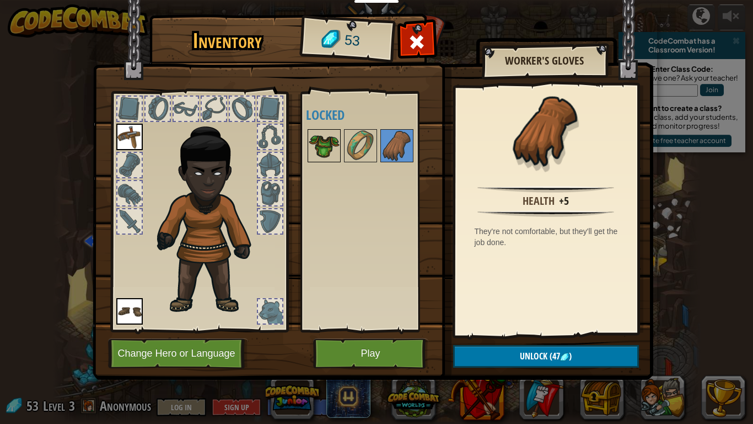
click at [327, 142] on img at bounding box center [324, 145] width 31 height 31
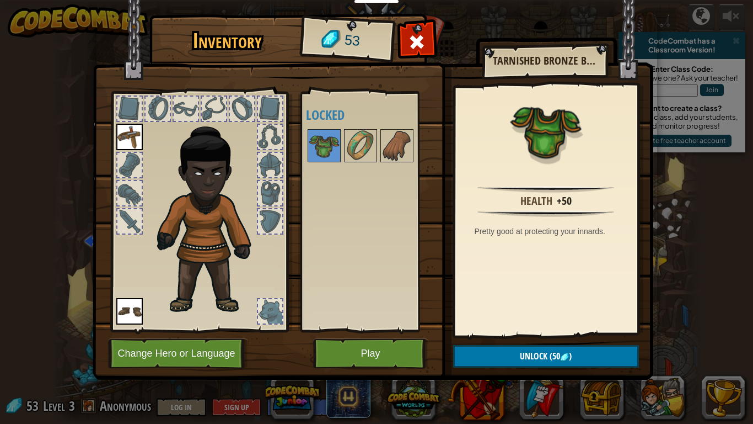
click at [518, 330] on img at bounding box center [373, 179] width 561 height 400
click at [515, 330] on button "Unlock (50 )" at bounding box center [546, 356] width 186 height 23
click at [474, 330] on button "Confirm" at bounding box center [546, 356] width 186 height 23
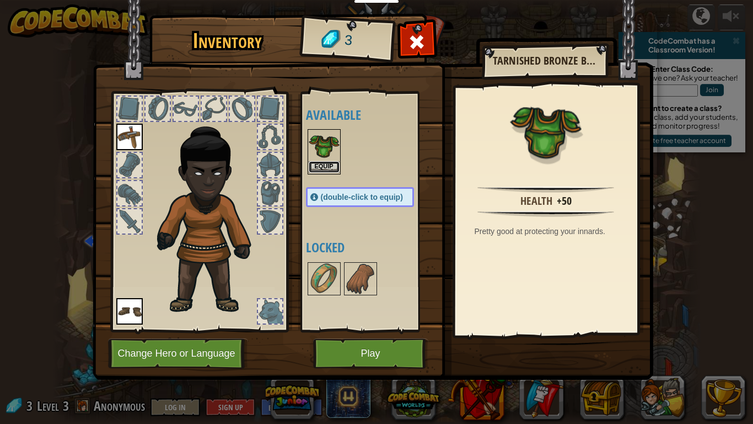
click at [316, 168] on button "Equip" at bounding box center [324, 167] width 31 height 12
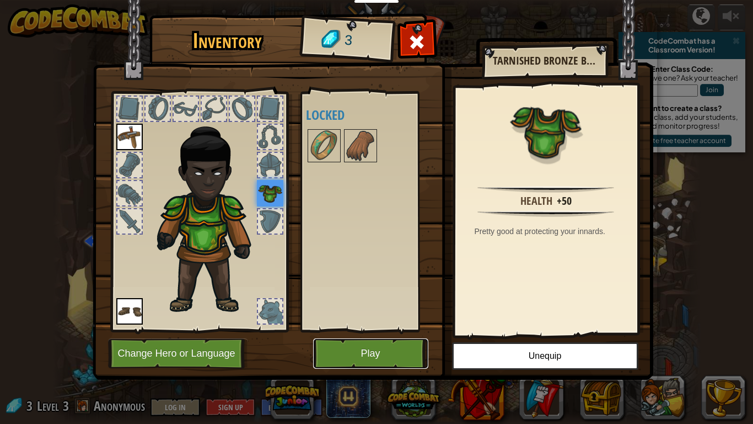
click at [400, 330] on button "Play" at bounding box center [370, 353] width 115 height 30
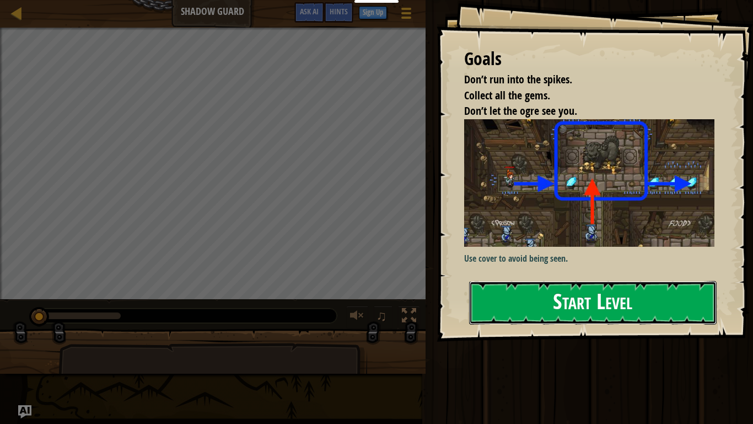
click at [581, 303] on button "Start Level" at bounding box center [593, 303] width 248 height 44
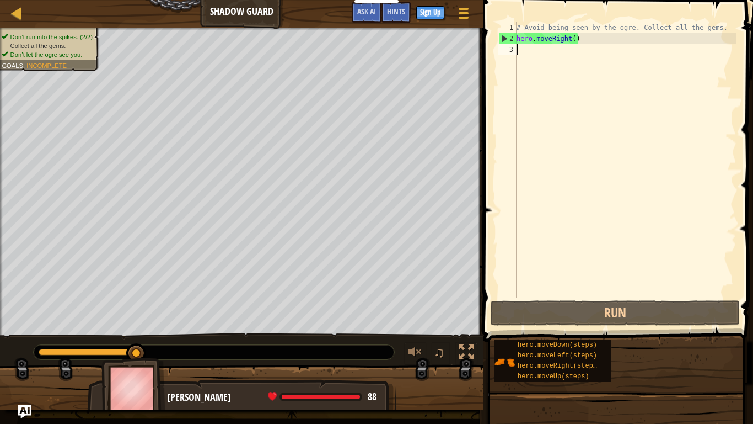
scroll to position [5, 0]
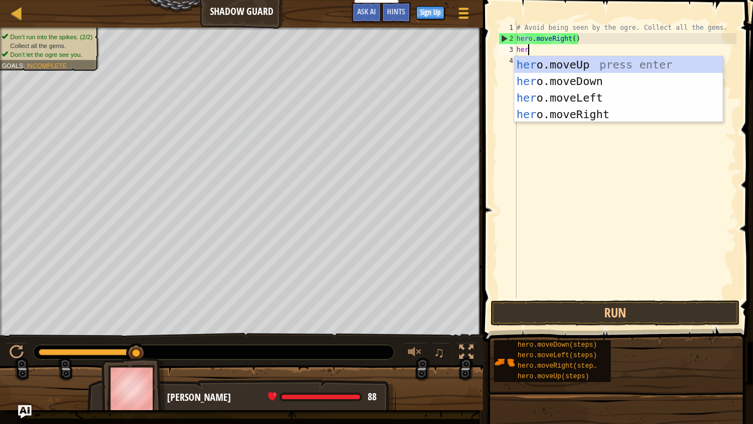
type textarea "hero"
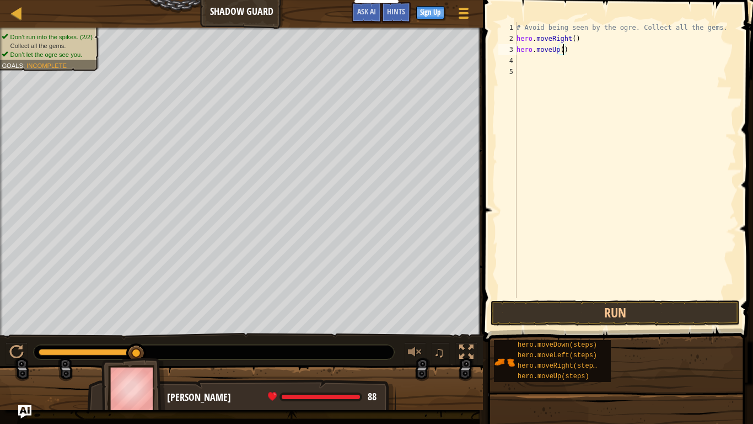
type textarea "hero.moveUp(1)"
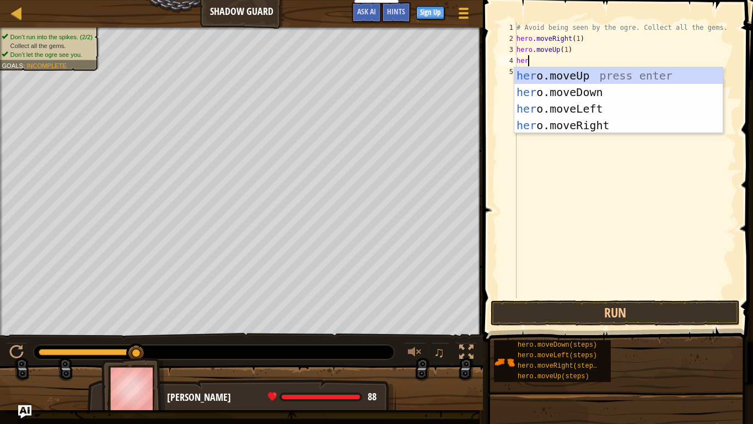
type textarea "hero"
click at [558, 120] on div "hero .moveUp press enter hero .moveDown press enter hero .moveLeft press enter …" at bounding box center [619, 116] width 208 height 99
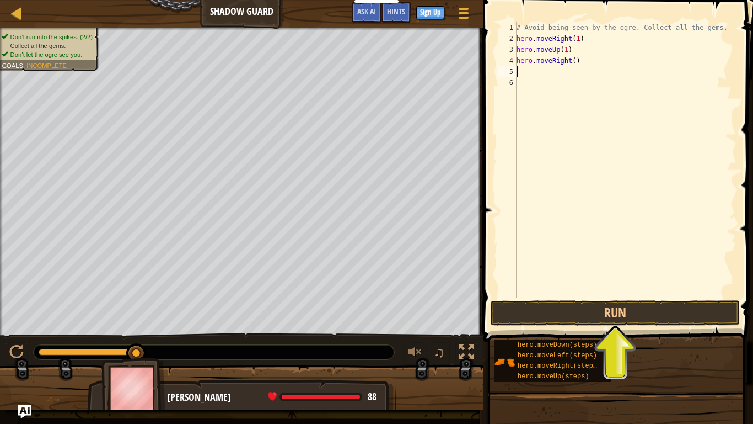
type textarea "hero.moveRight()"
type textarea "hero.moveRight(1)"
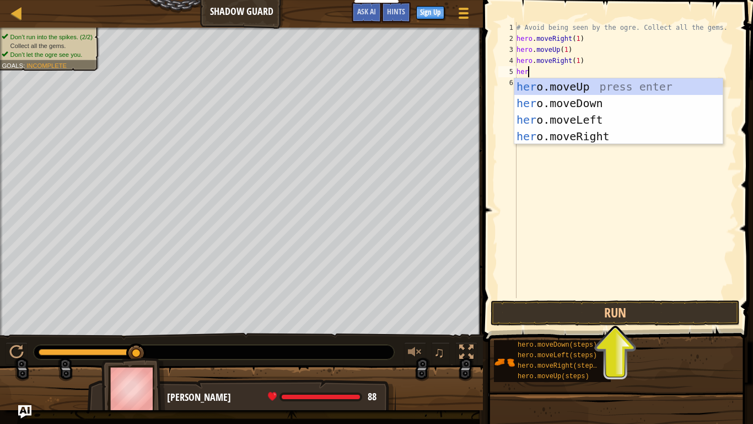
type textarea "hero"
click at [554, 105] on div "hero .moveUp press enter hero .moveDown press enter hero .moveLeft press enter …" at bounding box center [619, 127] width 208 height 99
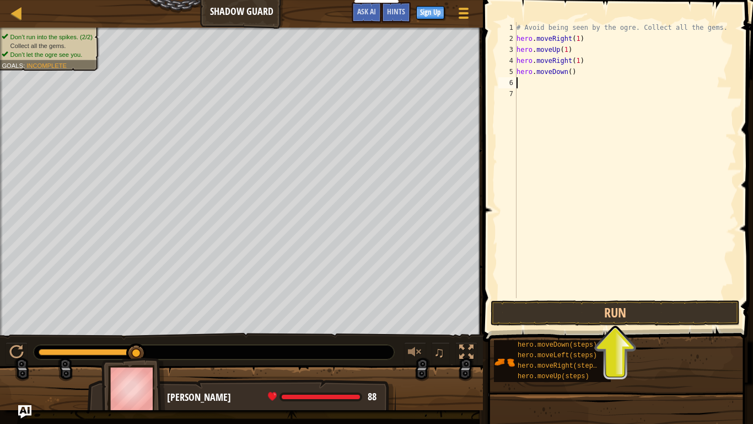
click at [571, 76] on div "# Avoid being seen by the ogre. Collect all the gems. hero . moveRight ( 1 ) he…" at bounding box center [626, 171] width 222 height 298
type textarea "hero.moveDown(1)"
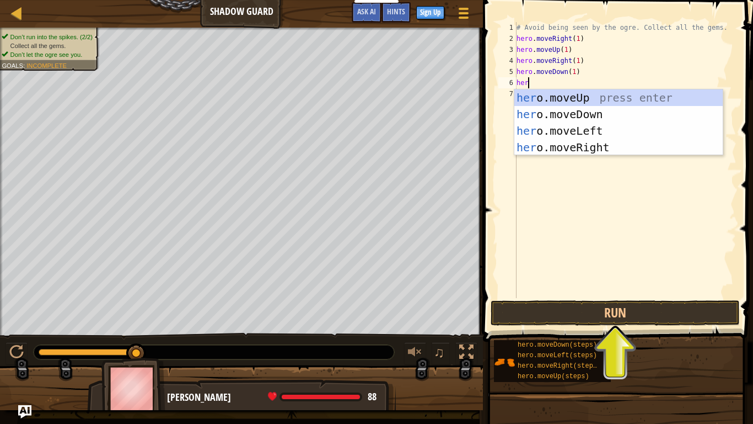
type textarea "hero"
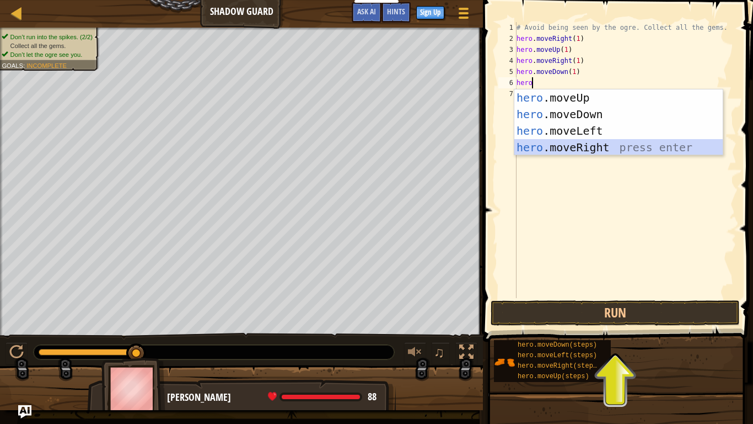
click at [606, 141] on div "hero .moveUp press enter hero .moveDown press enter hero .moveLeft press enter …" at bounding box center [619, 138] width 208 height 99
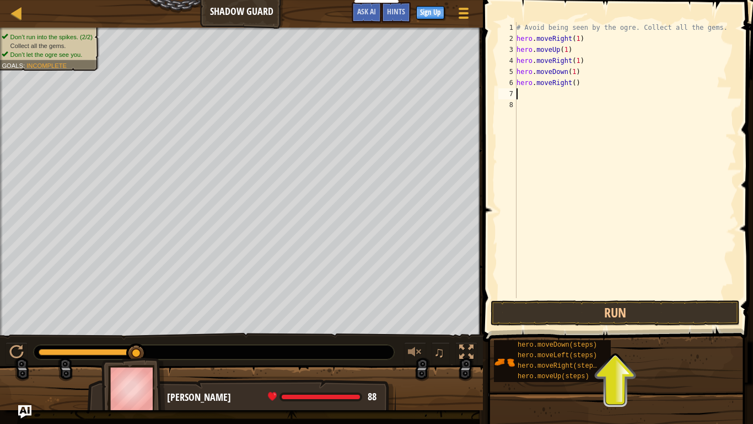
click at [606, 141] on div "# Avoid being seen by the ogre. Collect all the gems. hero . moveRight ( 1 ) he…" at bounding box center [626, 171] width 222 height 298
type textarea "hero.moveRight(1)"
click at [625, 315] on button "Run" at bounding box center [615, 312] width 249 height 25
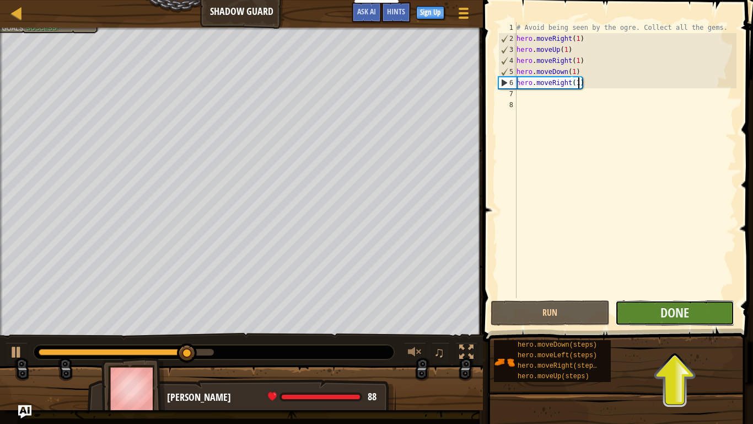
click at [634, 312] on button "Done" at bounding box center [674, 312] width 119 height 25
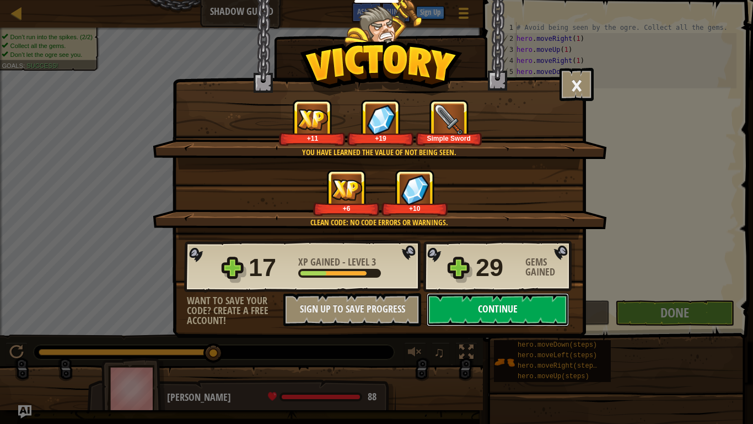
click at [554, 312] on button "Continue" at bounding box center [498, 309] width 142 height 33
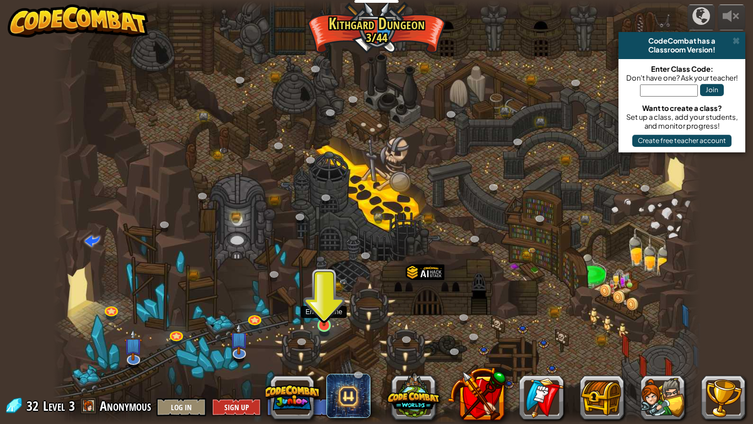
click at [321, 320] on img at bounding box center [324, 306] width 17 height 37
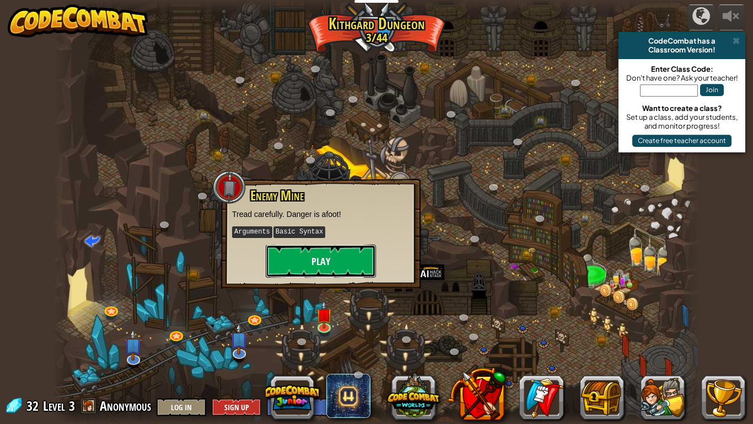
click at [315, 248] on button "Play" at bounding box center [321, 260] width 110 height 33
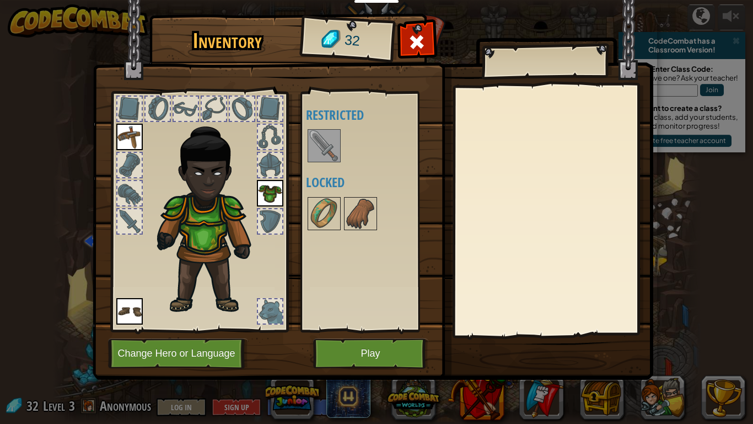
click at [328, 151] on img at bounding box center [324, 145] width 31 height 31
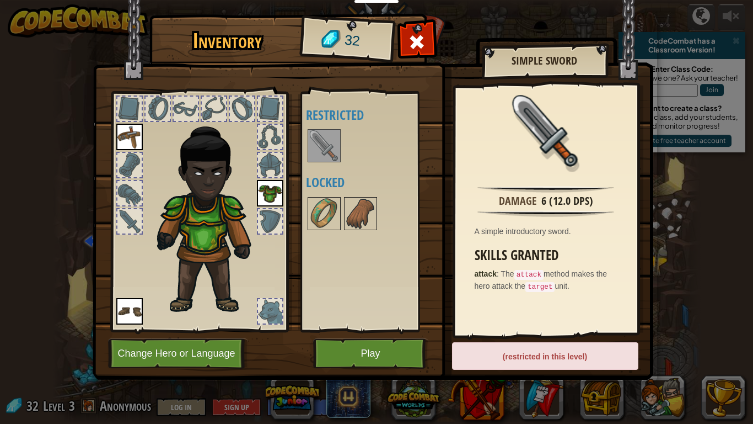
click at [324, 154] on img at bounding box center [324, 145] width 31 height 31
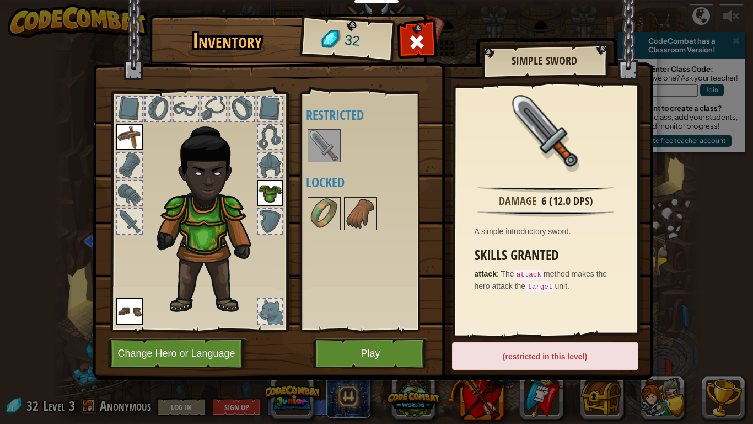
click at [324, 154] on img at bounding box center [324, 145] width 31 height 31
click at [340, 219] on div at bounding box center [324, 213] width 33 height 33
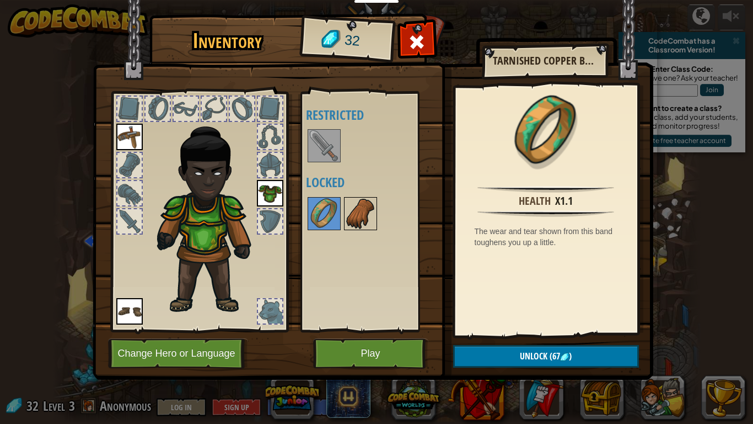
click at [367, 222] on img at bounding box center [360, 213] width 31 height 31
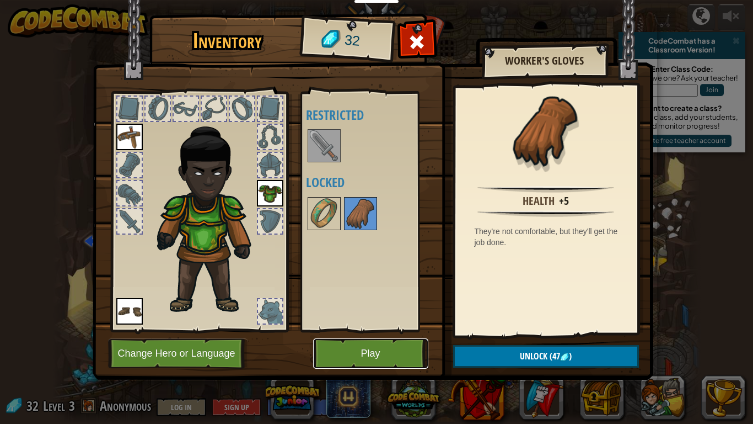
click at [360, 330] on button "Play" at bounding box center [370, 353] width 115 height 30
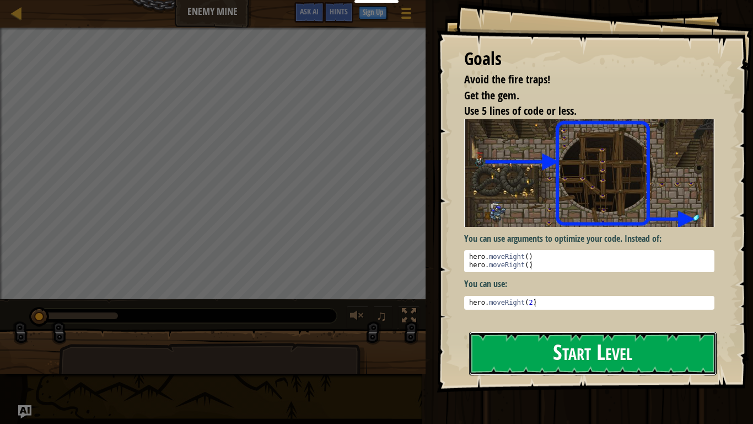
click at [544, 330] on button "Start Level" at bounding box center [593, 353] width 248 height 44
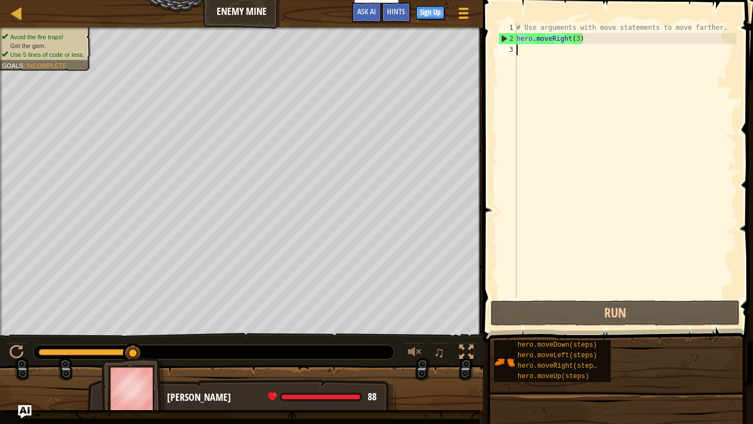
click at [582, 63] on div "# Use arguments with move statements to move farther. hero . moveRight ( 3 )" at bounding box center [626, 171] width 222 height 298
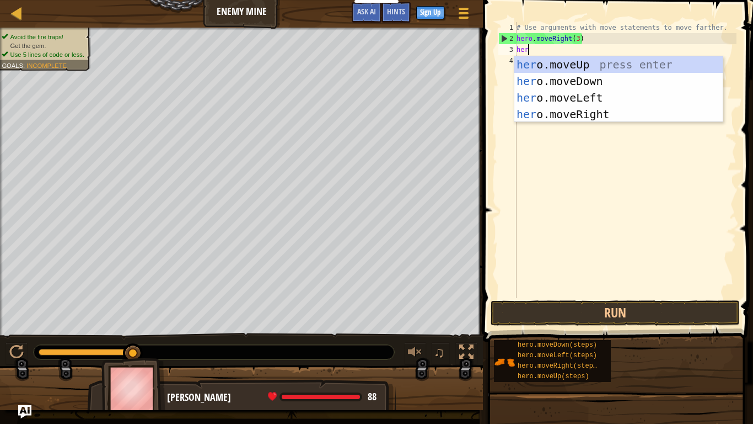
type textarea "hero"
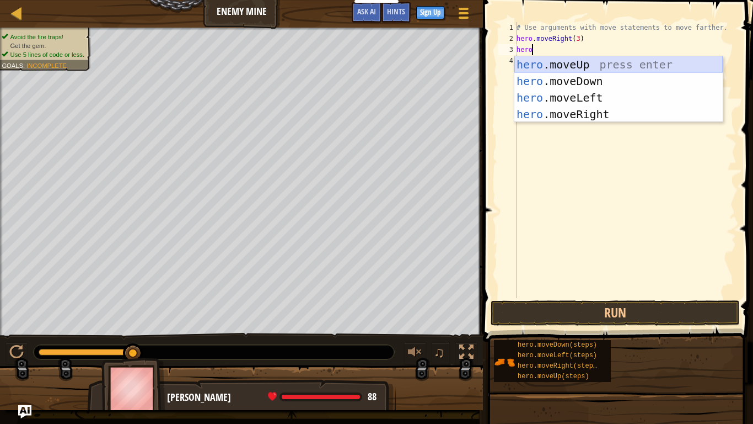
click at [570, 67] on div "hero .moveUp press enter hero .moveDown press enter hero .moveLeft press enter …" at bounding box center [619, 105] width 208 height 99
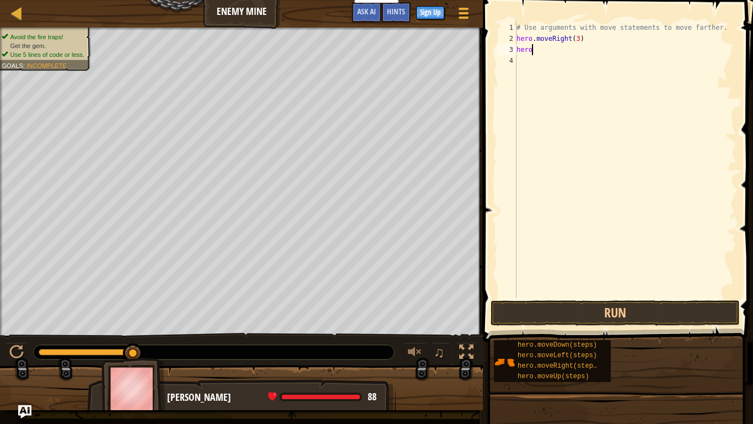
scroll to position [5, 0]
type textarea "hero.moveUp()"
type textarea "hero.moveUp(1)"
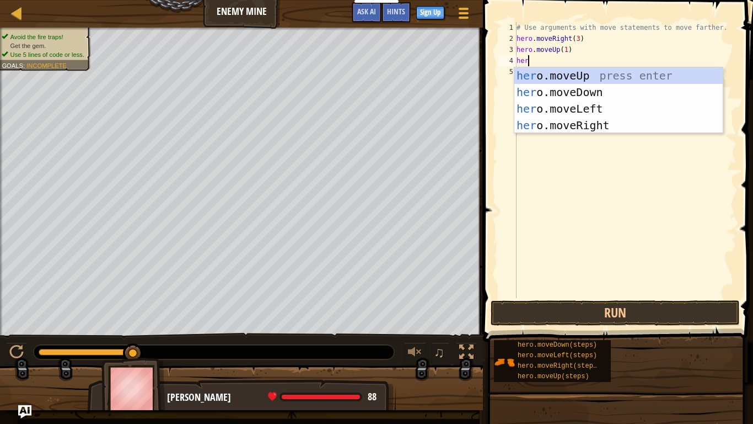
type textarea "hero"
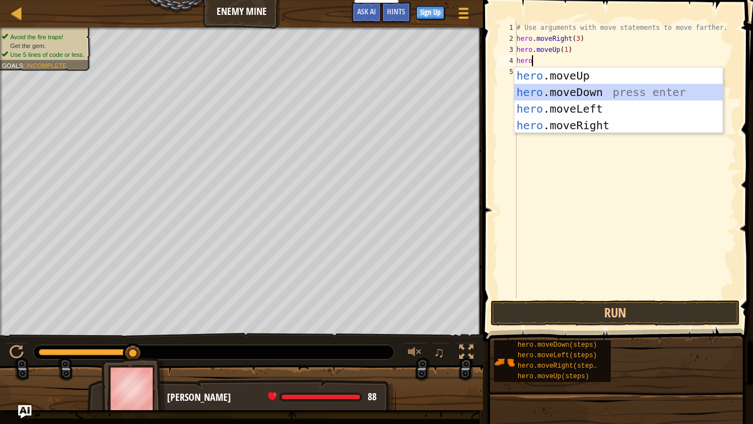
click at [591, 92] on div "hero .moveUp press enter hero .moveDown press enter hero .moveLeft press enter …" at bounding box center [619, 116] width 208 height 99
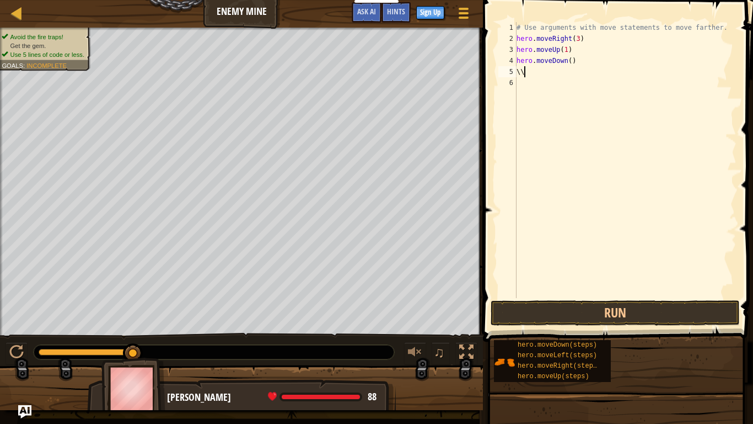
scroll to position [5, 1]
type textarea "\"
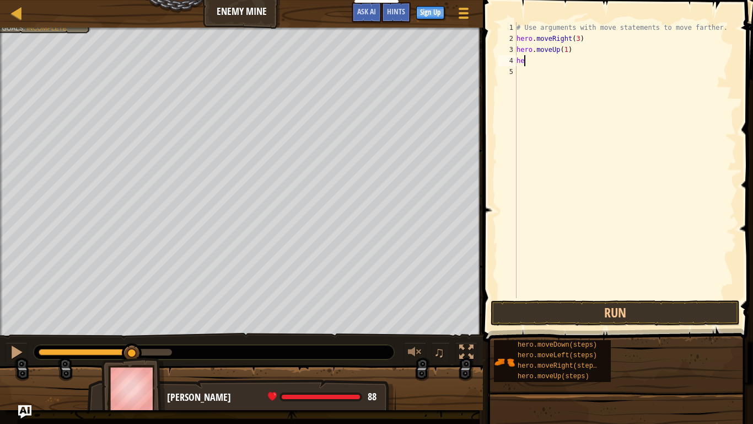
type textarea "h"
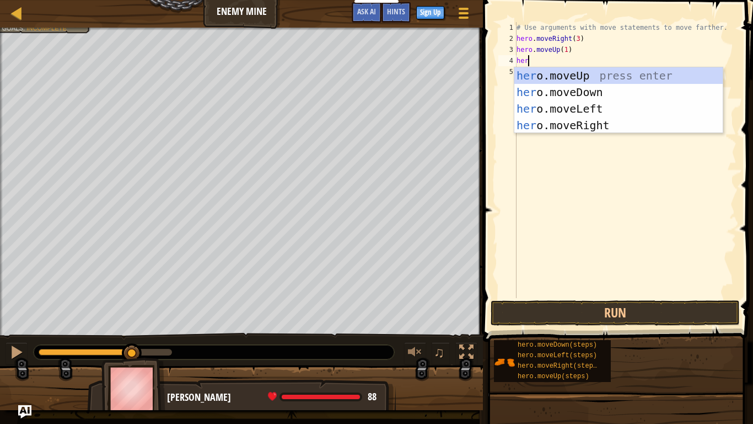
type textarea "hero"
click at [613, 123] on div "hero .moveUp press enter hero .moveDown press enter hero .moveLeft press enter …" at bounding box center [619, 116] width 208 height 99
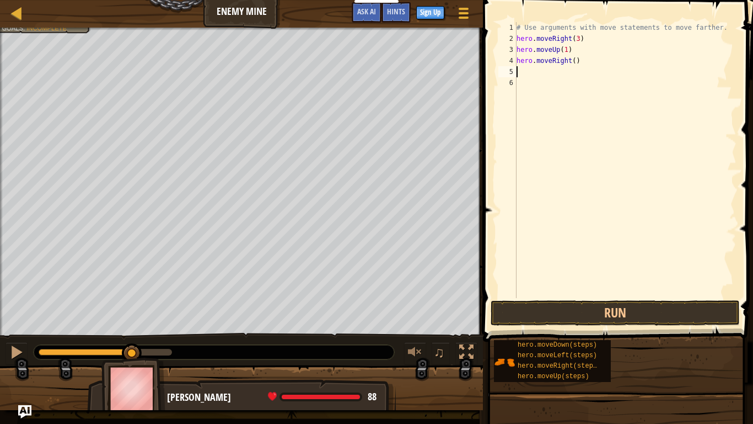
type textarea "hero.moveRight()"
type textarea "hero.moveRight(1)"
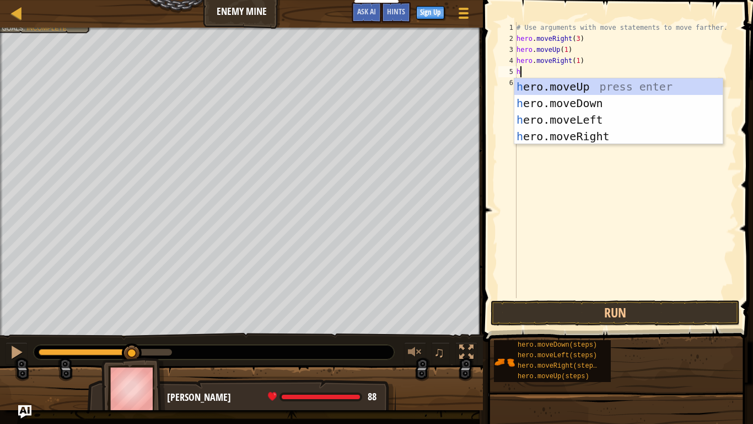
type textarea "he"
click at [587, 110] on div "he ro.moveUp press enter he ro.moveDown press enter he ro.moveLeft press enter …" at bounding box center [619, 127] width 208 height 99
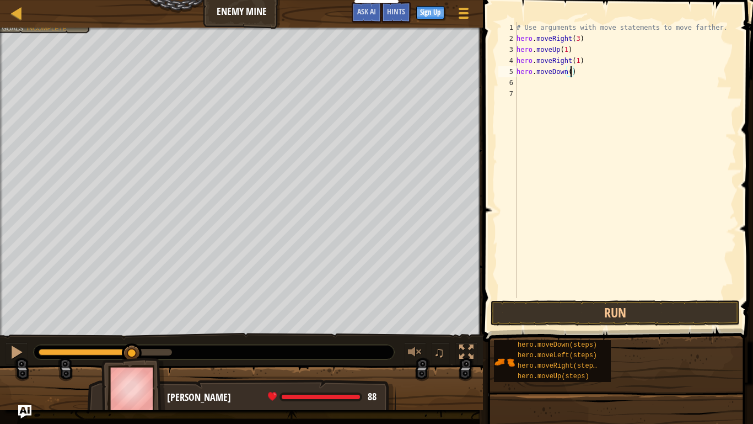
type textarea "hero.moveDown(3)"
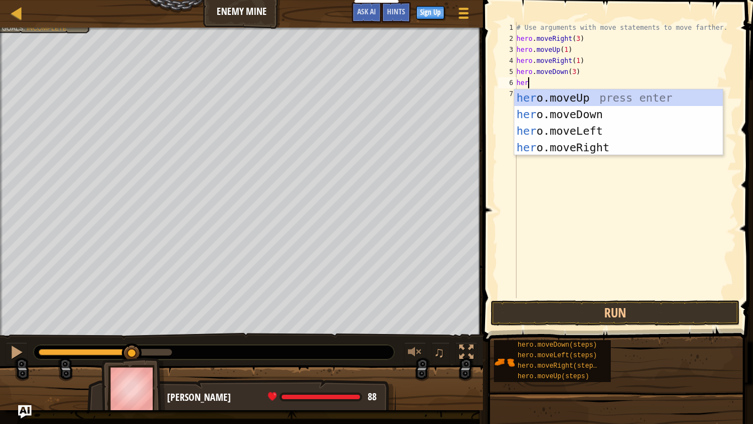
type textarea "hero"
click at [613, 147] on div "hero .moveUp press enter hero .moveDown press enter hero .moveLeft press enter …" at bounding box center [619, 138] width 208 height 99
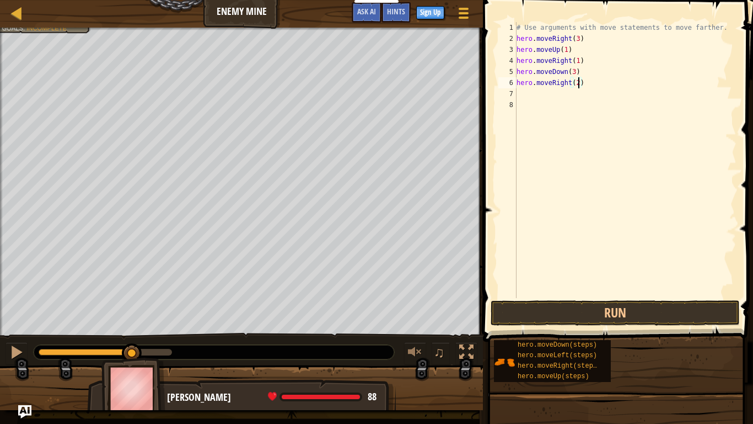
scroll to position [5, 9]
type textarea "hero.moveRight(2)"
click at [636, 315] on button "Run" at bounding box center [615, 312] width 249 height 25
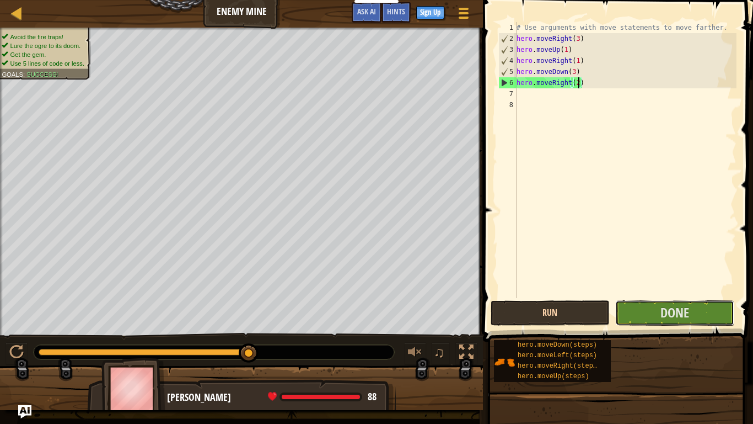
click at [636, 315] on button "Done" at bounding box center [674, 312] width 119 height 25
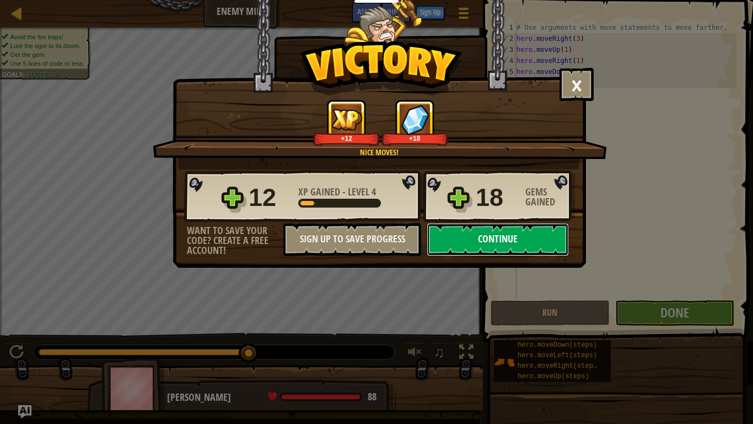
click at [488, 248] on button "Continue" at bounding box center [498, 239] width 142 height 33
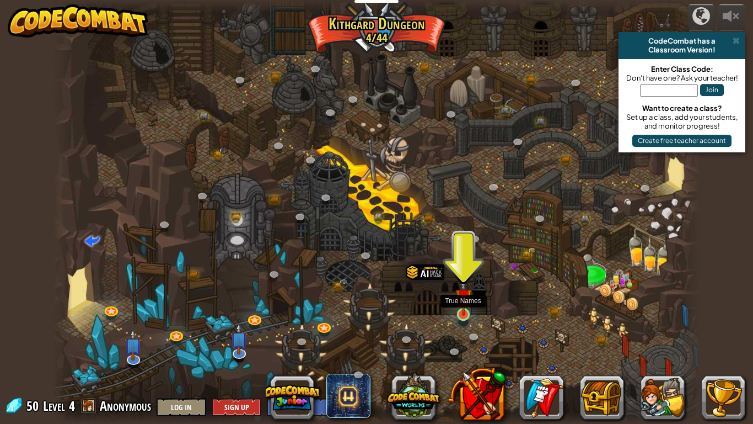
click at [461, 313] on img at bounding box center [463, 296] width 17 height 37
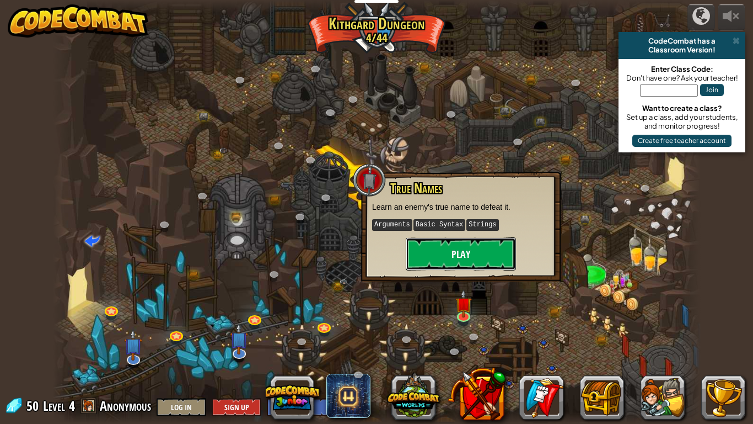
click at [451, 256] on button "Play" at bounding box center [461, 253] width 110 height 33
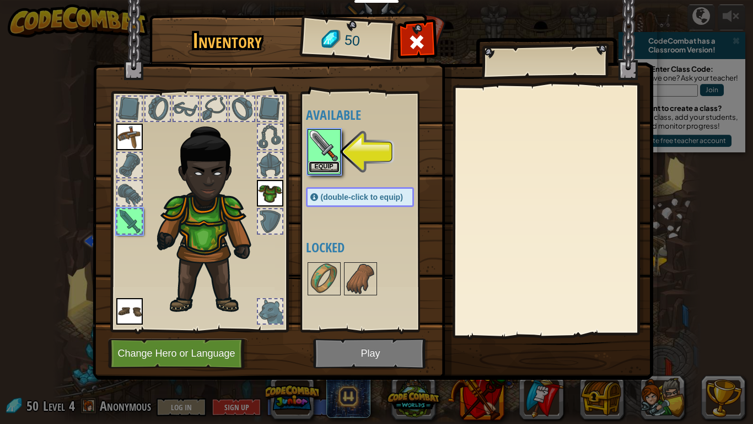
click at [331, 169] on button "Equip" at bounding box center [324, 167] width 31 height 12
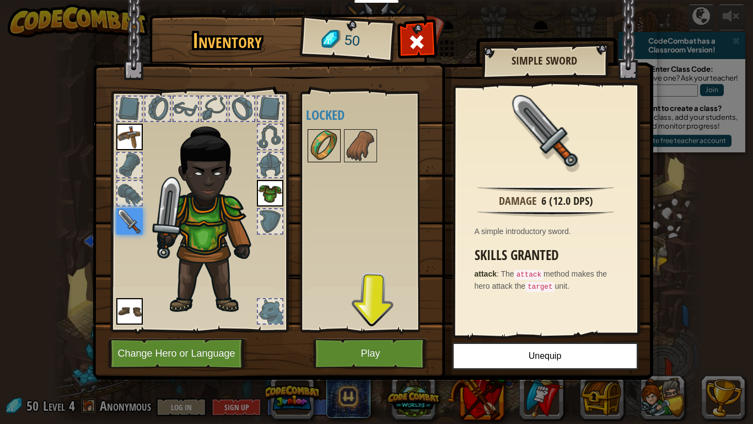
click at [336, 145] on img at bounding box center [324, 145] width 31 height 31
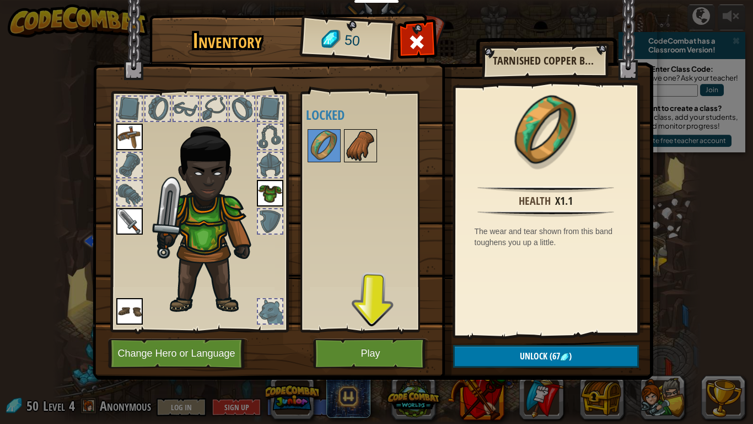
click at [352, 145] on img at bounding box center [360, 145] width 31 height 31
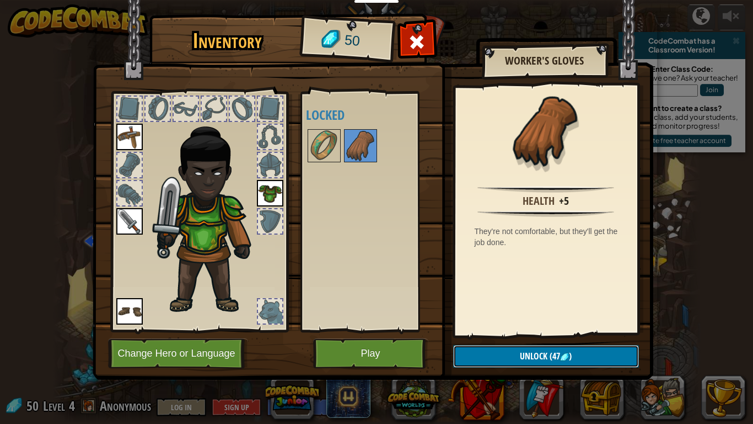
click at [530, 330] on span "Unlock" at bounding box center [534, 356] width 28 height 12
click at [527, 330] on button "Confirm" at bounding box center [546, 356] width 186 height 23
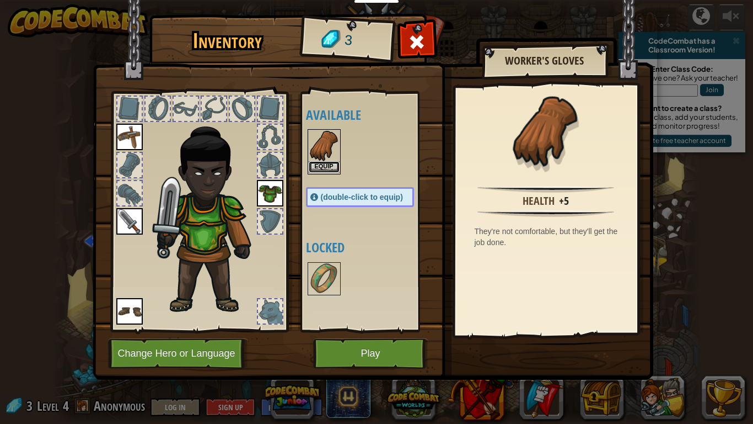
click at [329, 167] on button "Equip" at bounding box center [324, 167] width 31 height 12
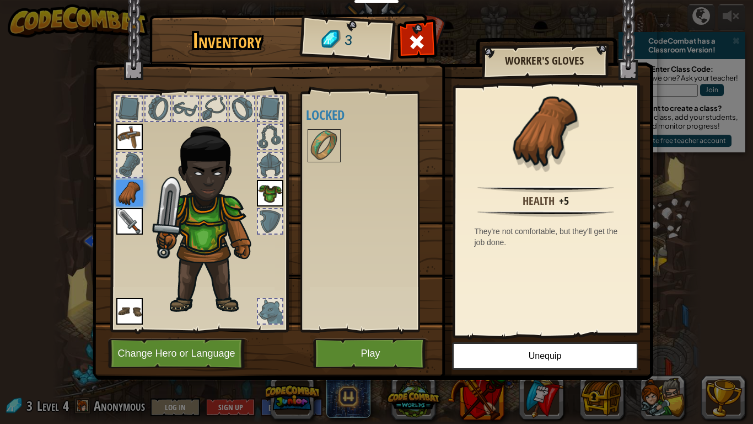
click at [248, 110] on div at bounding box center [242, 109] width 24 height 24
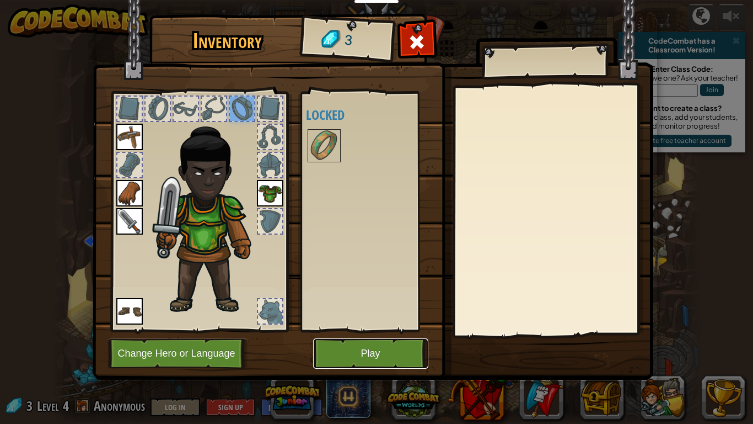
click at [355, 330] on button "Play" at bounding box center [370, 353] width 115 height 30
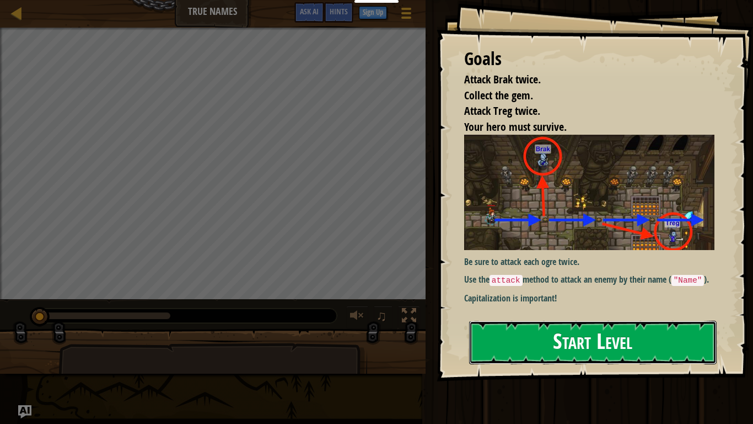
click at [542, 330] on button "Start Level" at bounding box center [593, 342] width 248 height 44
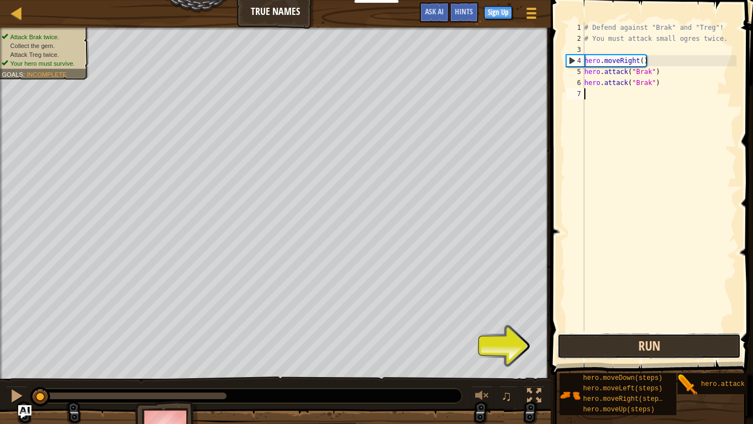
click at [621, 330] on button "Run" at bounding box center [650, 345] width 184 height 25
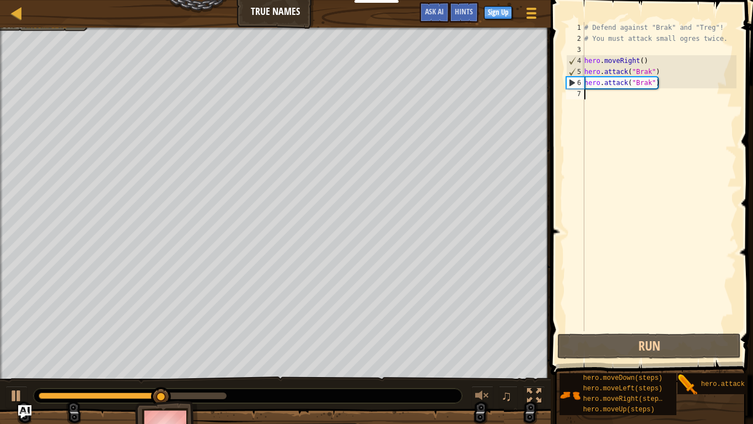
click at [596, 119] on div "# Defend against "Brak" and "Treg"! # You must attack small ogres twice. hero .…" at bounding box center [659, 187] width 154 height 331
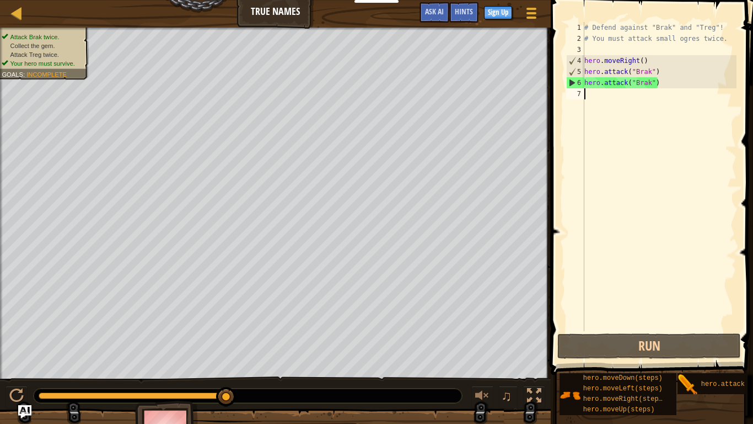
scroll to position [5, 0]
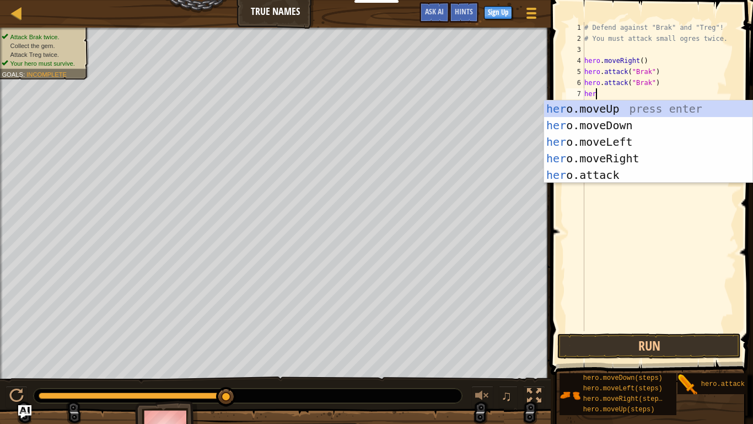
type textarea "hero"
click at [658, 159] on div "hero .moveUp press enter hero .moveDown press enter hero .moveLeft press enter …" at bounding box center [648, 158] width 208 height 116
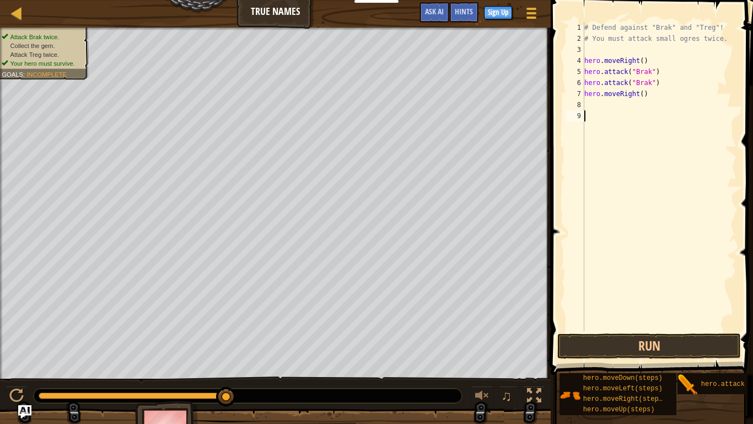
type textarea "hero.moveRight()"
type textarea "hero.moveRight(2)"
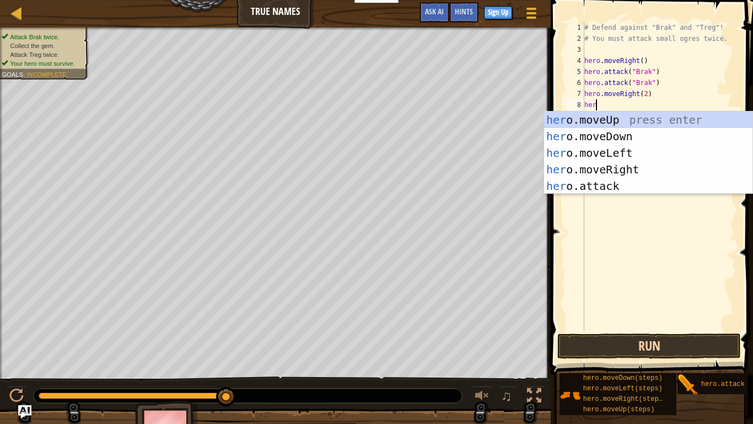
scroll to position [5, 2]
click at [594, 190] on div "hero .moveUp press enter hero .moveDown press enter hero .moveLeft press enter …" at bounding box center [648, 169] width 208 height 116
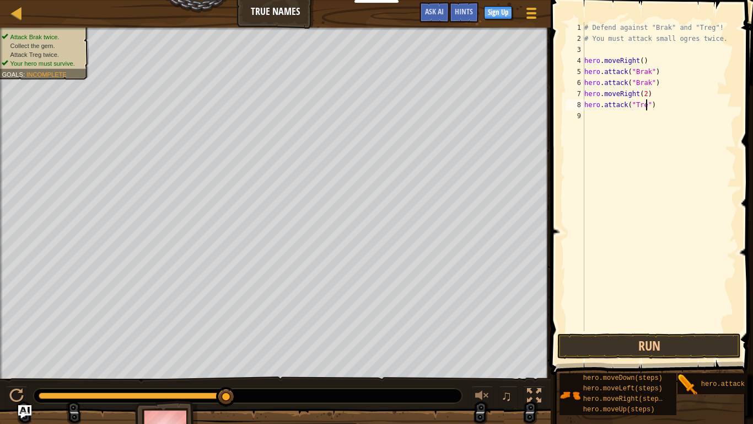
scroll to position [5, 9]
type textarea "hero.attack("Treg")"
click at [673, 330] on button "Run" at bounding box center [650, 345] width 184 height 25
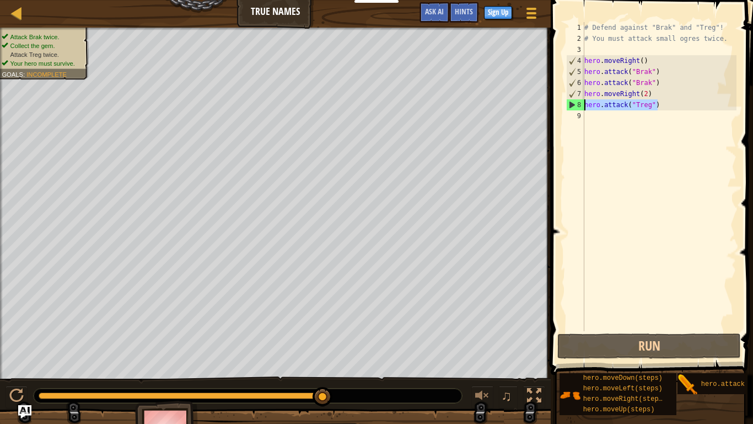
drag, startPoint x: 666, startPoint y: 108, endPoint x: 584, endPoint y: 105, distance: 82.2
click at [584, 105] on div "hero.attack("Treg") 1 2 3 4 5 6 7 8 9 # Defend against "Brak" and "Treg"! # You…" at bounding box center [650, 176] width 173 height 309
click at [592, 114] on div "# Defend against "Brak" and "Treg"! # You must attack small ogres twice. hero .…" at bounding box center [659, 187] width 154 height 331
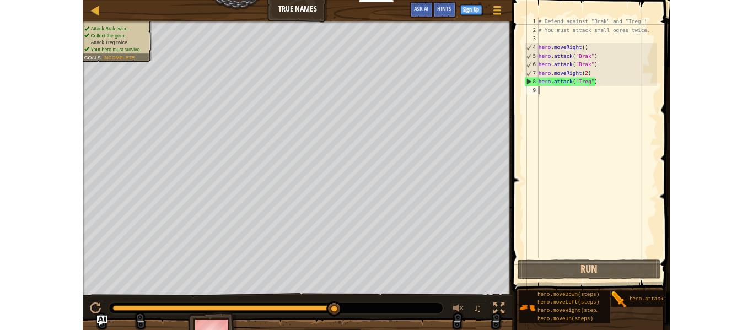
scroll to position [5, 0]
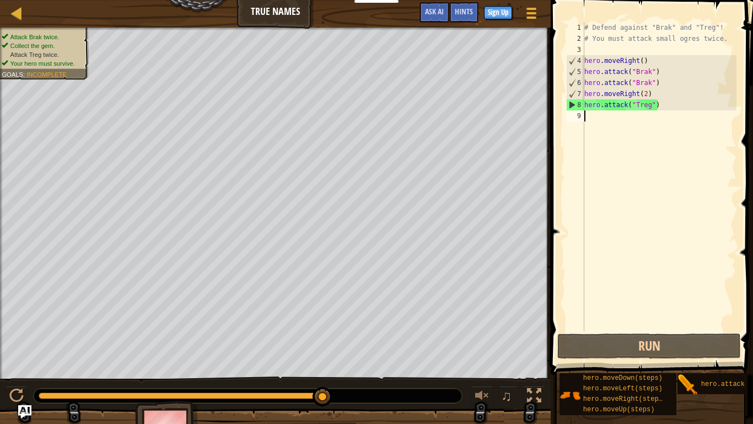
paste textarea "hero.attack("Treg")"
type textarea "hero.attack("Treg")"
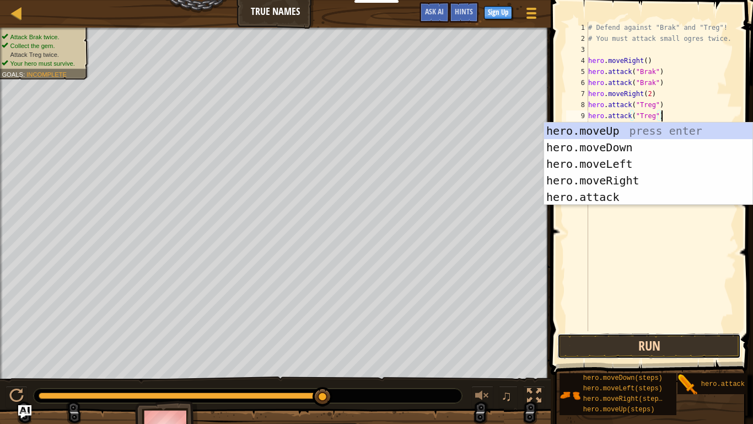
click at [657, 330] on button "Run" at bounding box center [650, 345] width 184 height 25
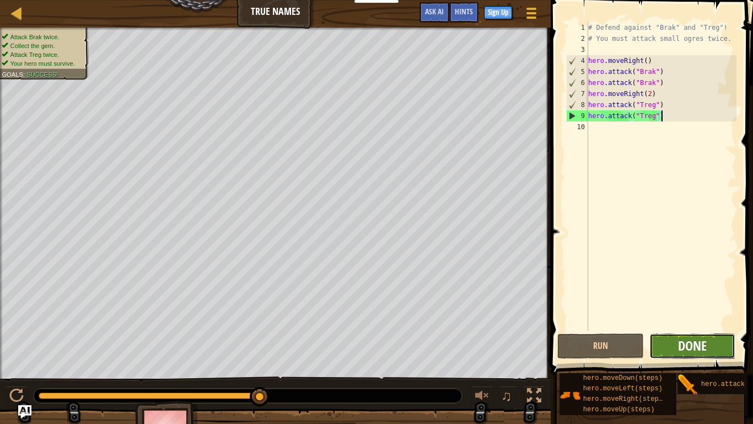
click at [687, 330] on span "Done" at bounding box center [692, 345] width 29 height 18
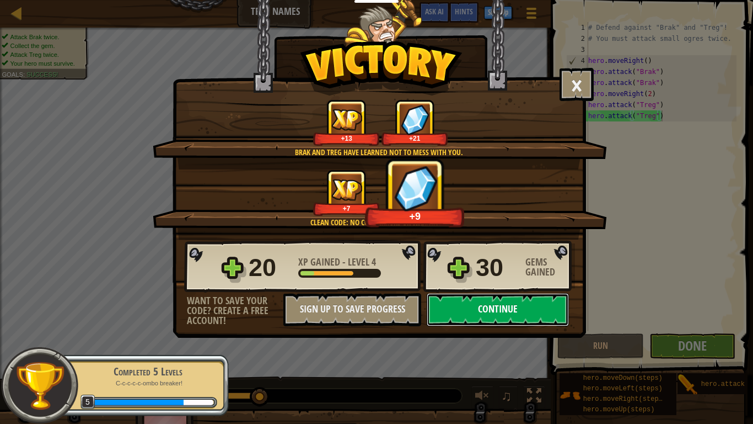
click at [484, 314] on button "Continue" at bounding box center [498, 309] width 142 height 33
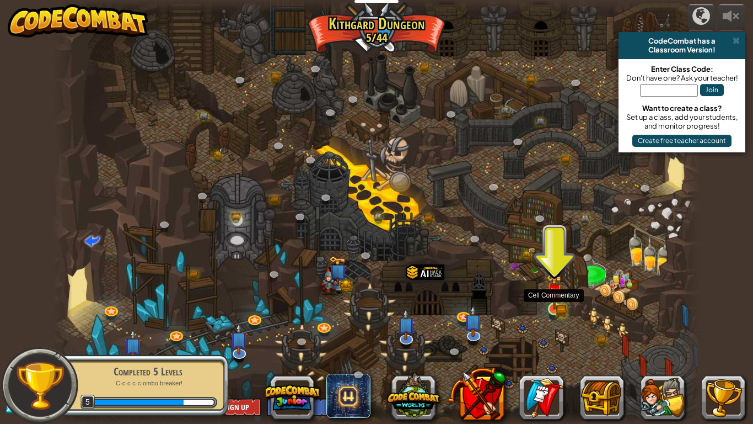
click at [553, 302] on img at bounding box center [554, 292] width 17 height 36
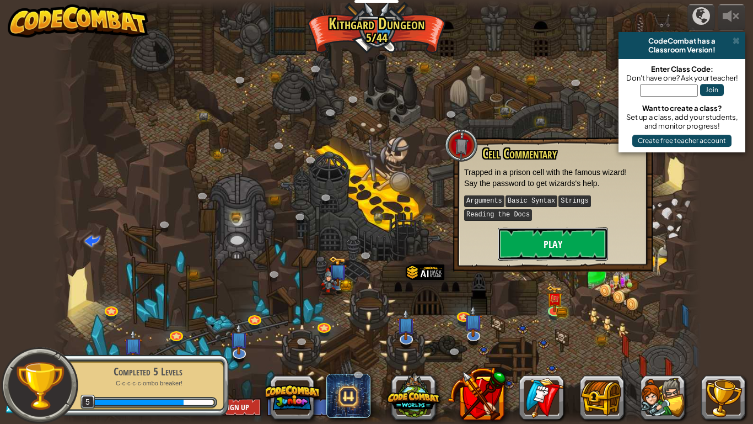
click at [552, 246] on button "Play" at bounding box center [553, 243] width 110 height 33
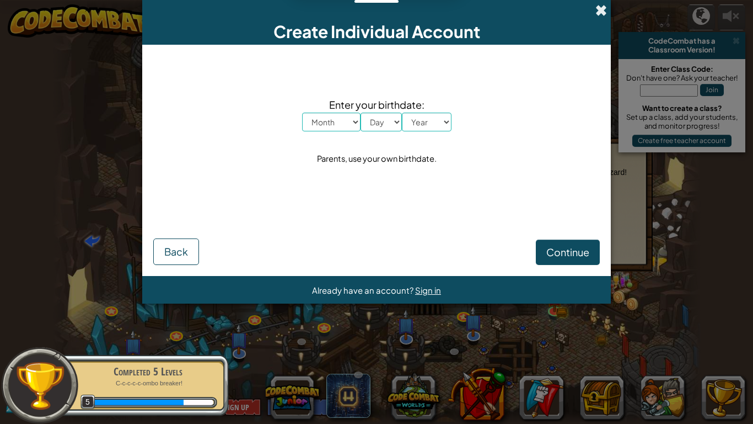
click at [599, 7] on span at bounding box center [602, 10] width 12 height 12
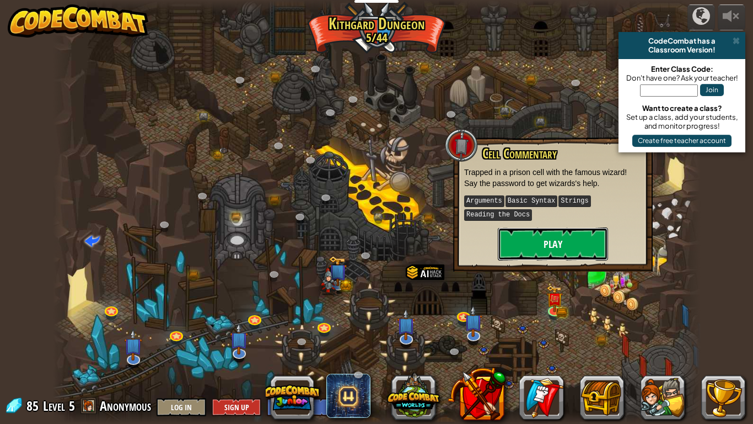
click at [516, 242] on button "Play" at bounding box center [553, 243] width 110 height 33
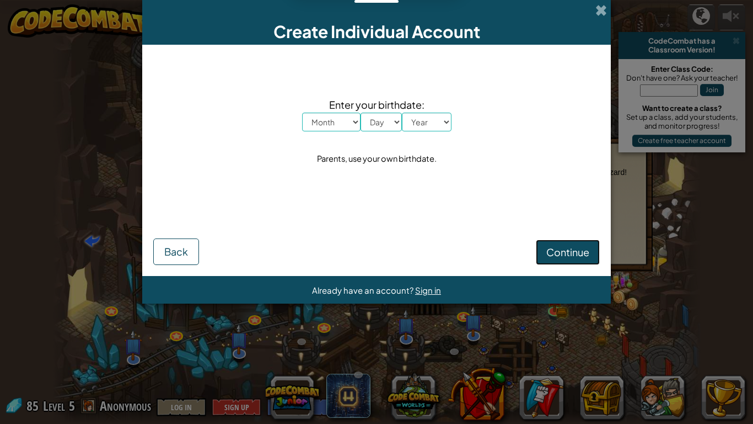
click at [544, 254] on button "Continue" at bounding box center [568, 251] width 64 height 25
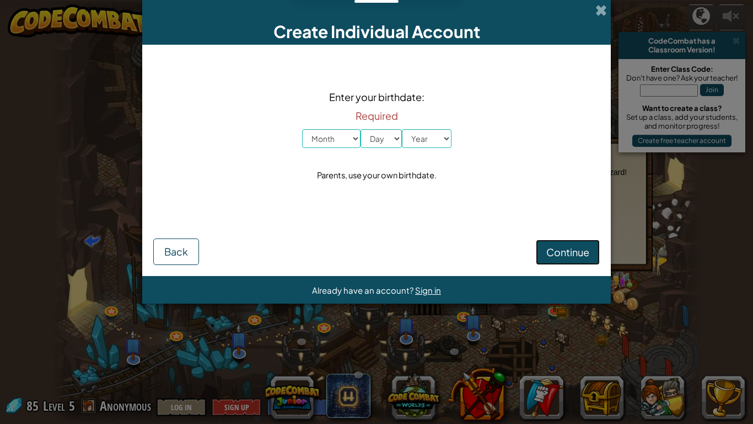
click at [544, 254] on button "Continue" at bounding box center [568, 251] width 64 height 25
